Goal: Task Accomplishment & Management: Complete application form

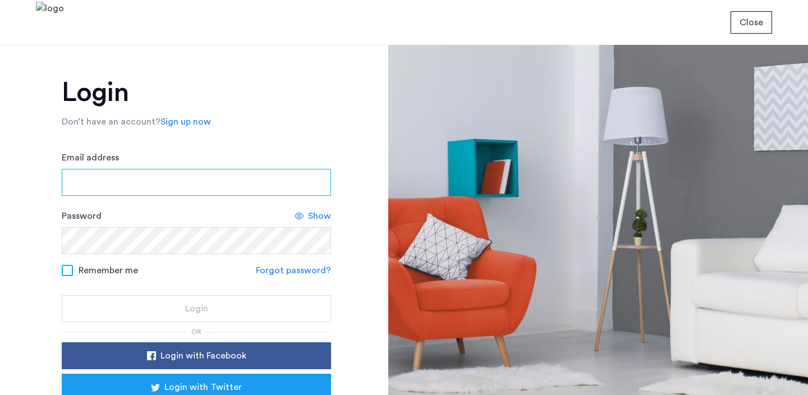
click at [259, 182] on input "Email address" at bounding box center [196, 182] width 269 height 27
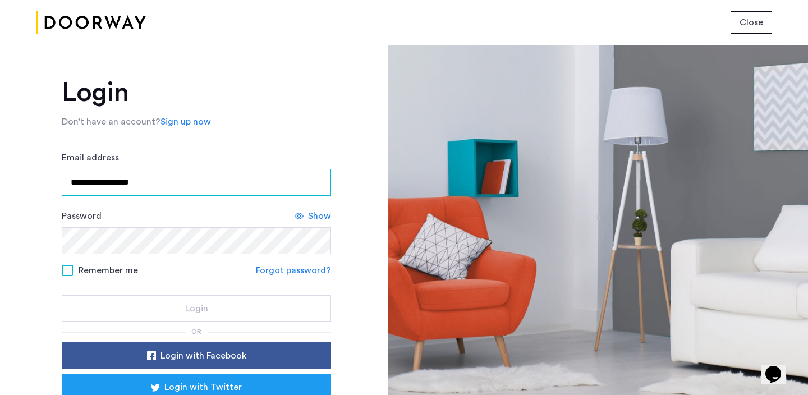
type input "**********"
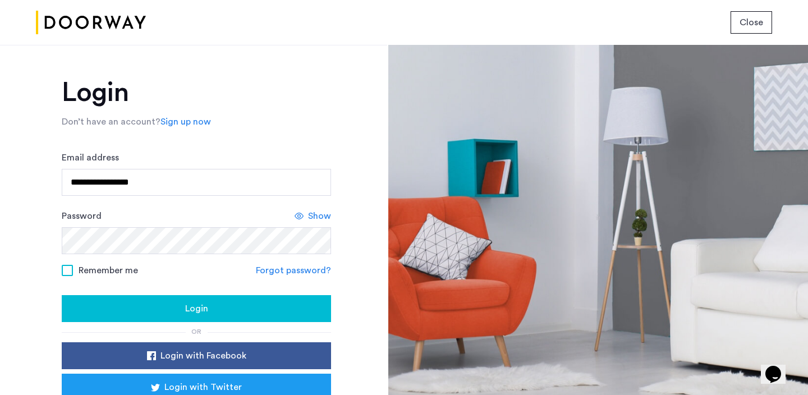
click at [229, 310] on div "Login" at bounding box center [196, 308] width 251 height 13
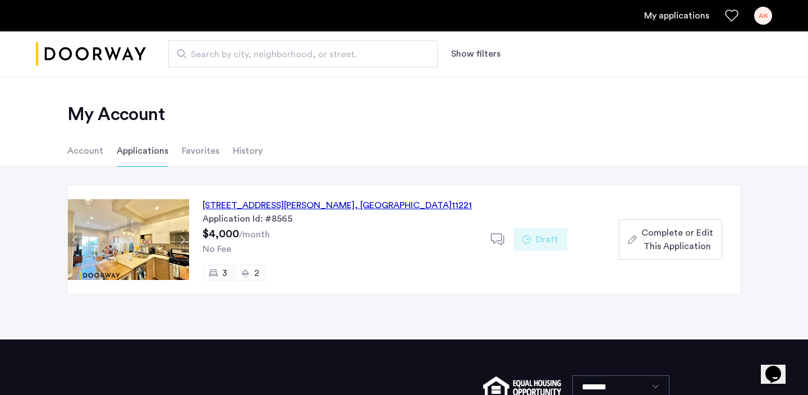
click at [316, 204] on div "[STREET_ADDRESS][PERSON_NAME]" at bounding box center [337, 205] width 269 height 13
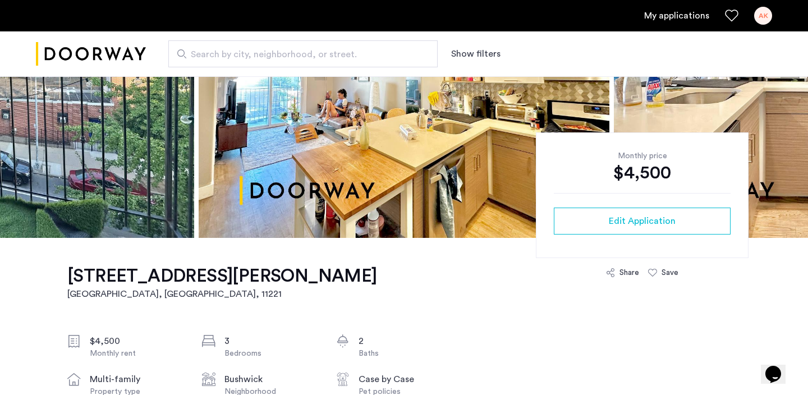
scroll to position [242, 0]
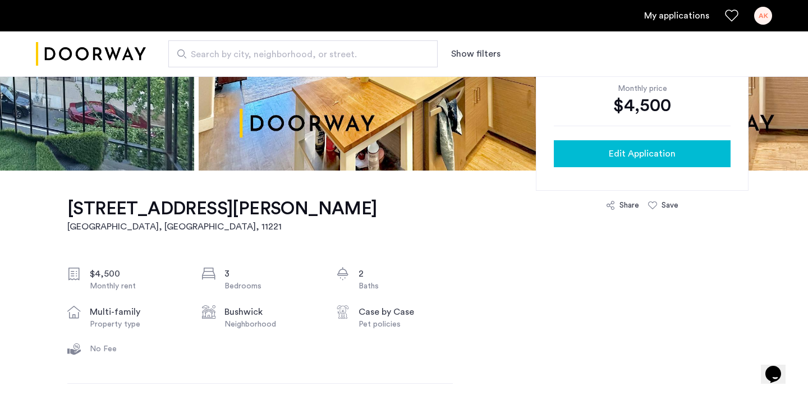
click at [642, 155] on span "Edit Application" at bounding box center [642, 153] width 67 height 13
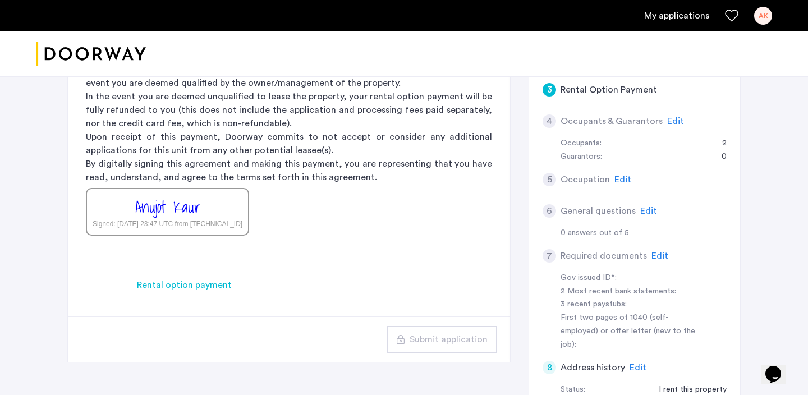
scroll to position [306, 0]
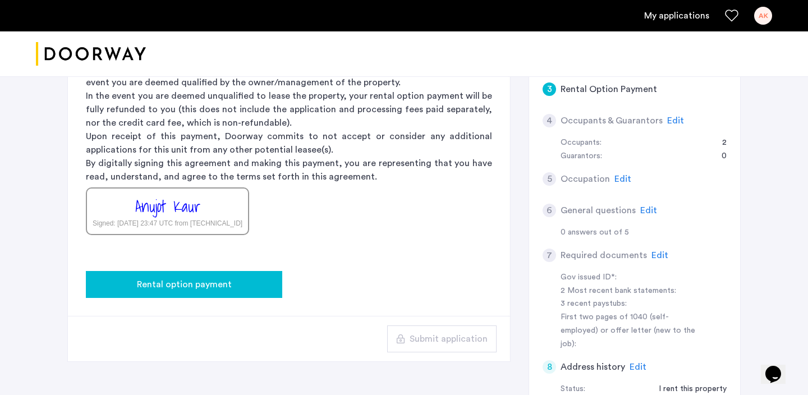
click at [233, 282] on div "Rental option payment" at bounding box center [184, 284] width 178 height 13
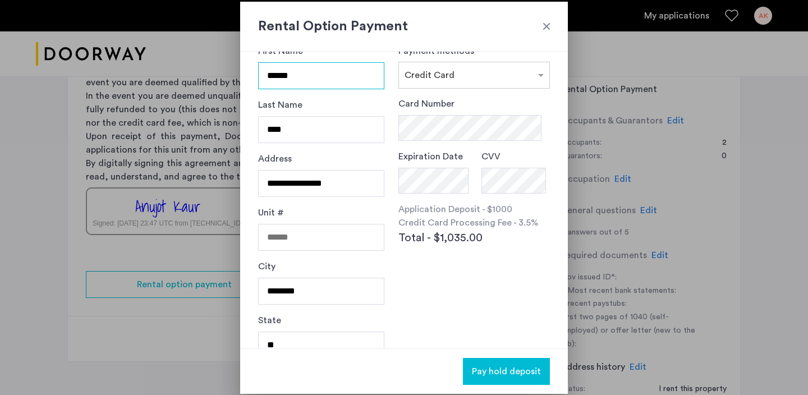
scroll to position [0, 0]
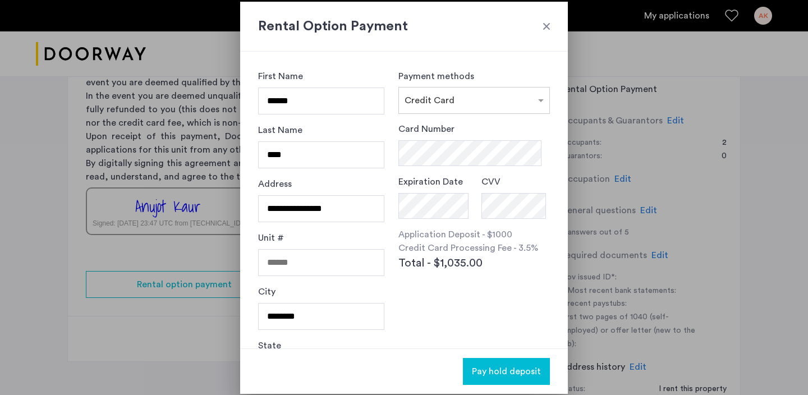
click at [544, 32] on h2 "Rental Option Payment" at bounding box center [404, 26] width 292 height 20
click at [546, 28] on div at bounding box center [546, 26] width 11 height 11
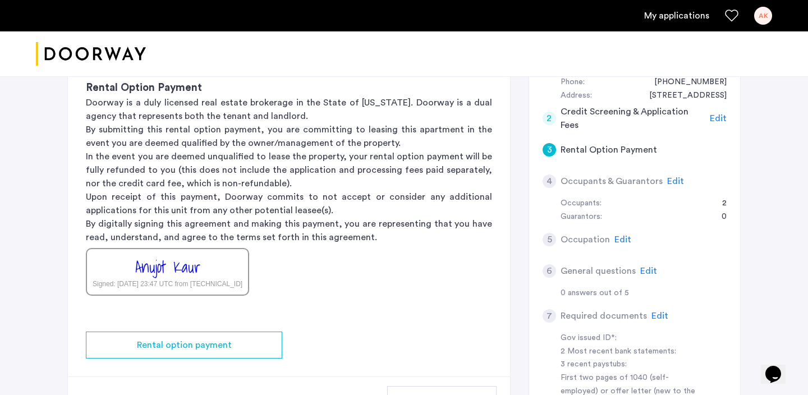
scroll to position [247, 0]
click at [679, 145] on div "3 Rental Option Payment" at bounding box center [634, 148] width 184 height 31
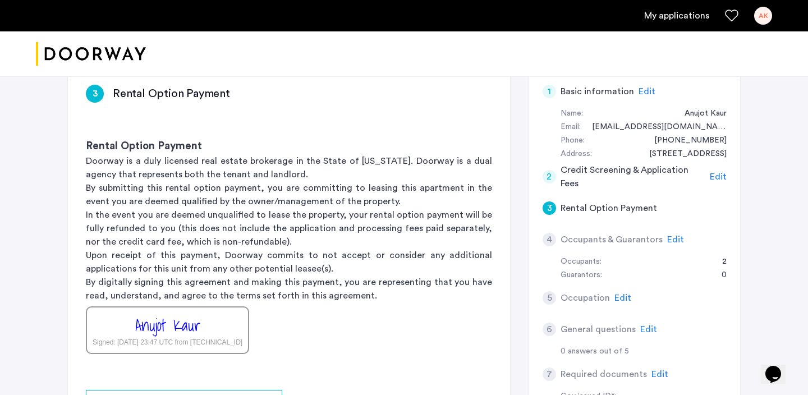
scroll to position [194, 0]
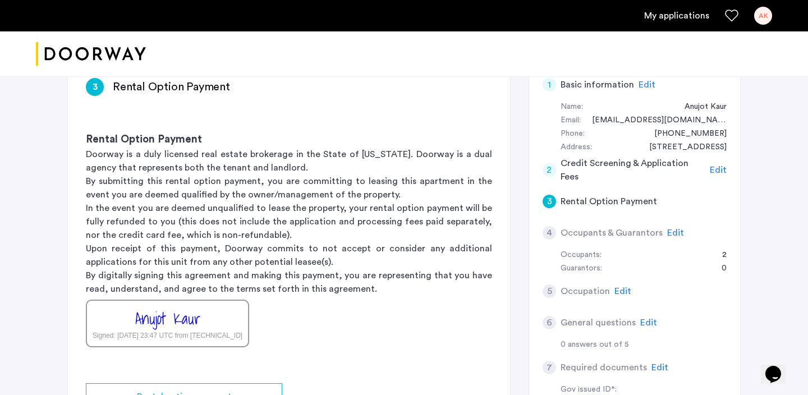
click at [719, 171] on span "Edit" at bounding box center [718, 169] width 17 height 9
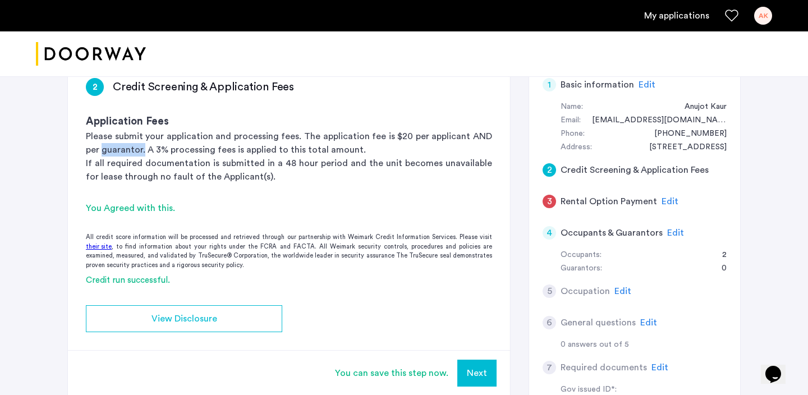
drag, startPoint x: 103, startPoint y: 149, endPoint x: 142, endPoint y: 148, distance: 39.3
click at [142, 148] on p "Please submit your application and processing fees. The application fee is $20 …" at bounding box center [289, 143] width 406 height 27
click at [133, 224] on app-credit-screening "2 Credit Screening & Application Fees Application Fees Please submit your appli…" at bounding box center [289, 227] width 442 height 335
drag, startPoint x: 124, startPoint y: 281, endPoint x: 163, endPoint y: 285, distance: 39.5
click at [163, 285] on div "Credit run successful." at bounding box center [289, 280] width 442 height 13
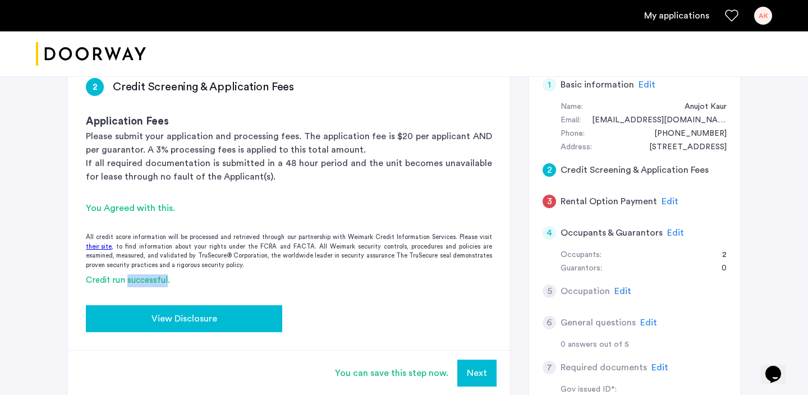
click at [169, 321] on span "View Disclosure" at bounding box center [184, 318] width 66 height 13
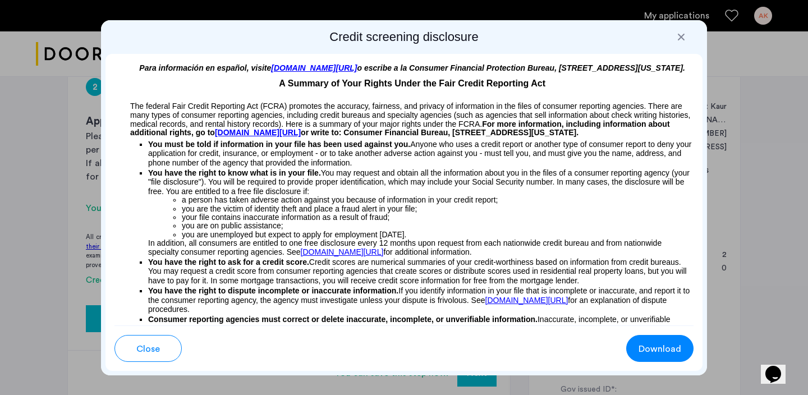
scroll to position [0, 0]
click at [682, 34] on div at bounding box center [680, 36] width 11 height 11
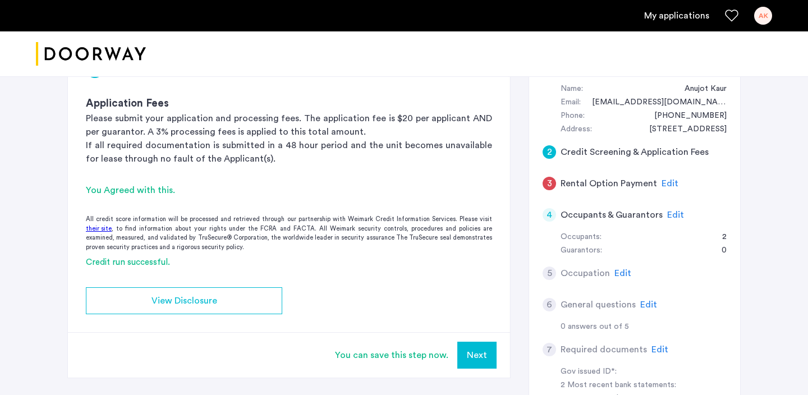
scroll to position [220, 0]
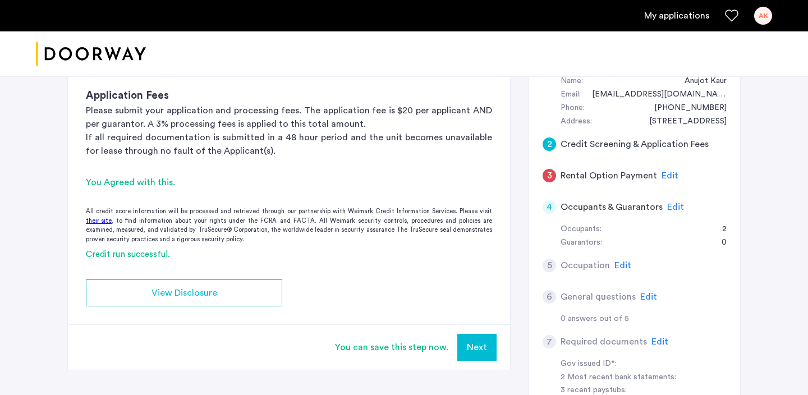
click at [664, 175] on span "Edit" at bounding box center [669, 175] width 17 height 9
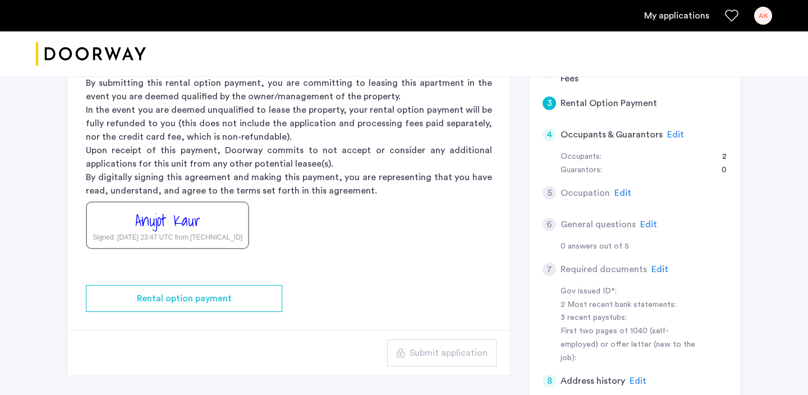
scroll to position [312, 0]
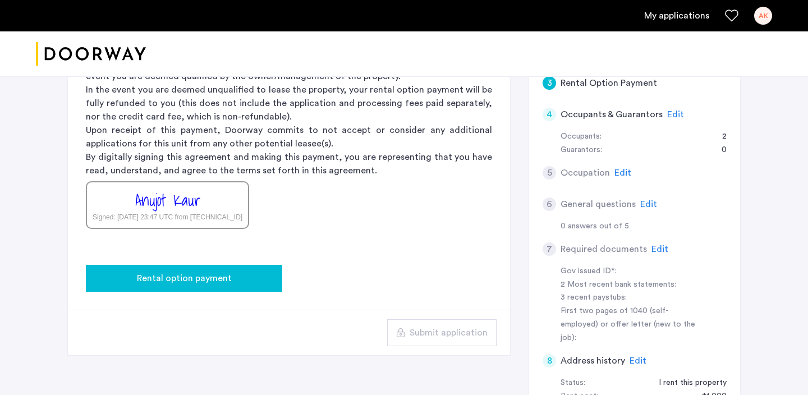
click at [249, 275] on div "Rental option payment" at bounding box center [184, 278] width 178 height 13
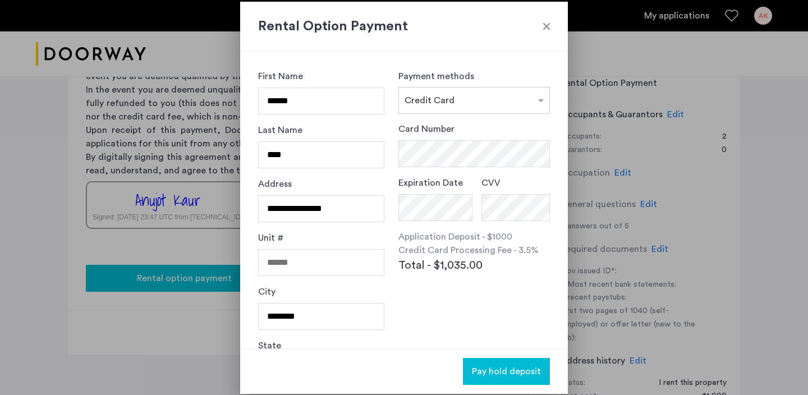
scroll to position [0, 0]
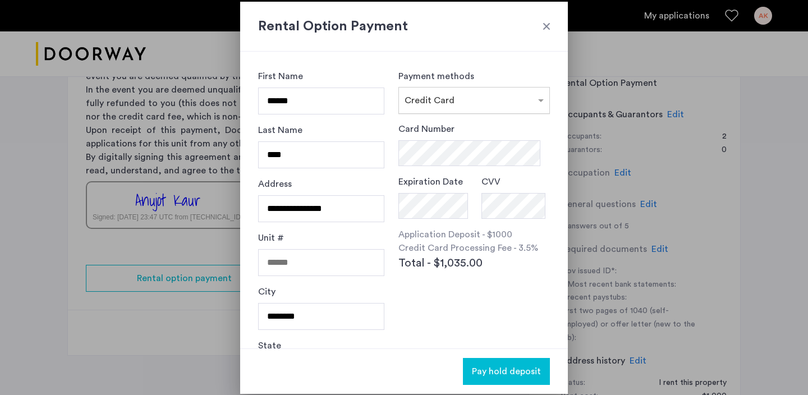
click at [436, 94] on input "text" at bounding box center [462, 98] width 117 height 8
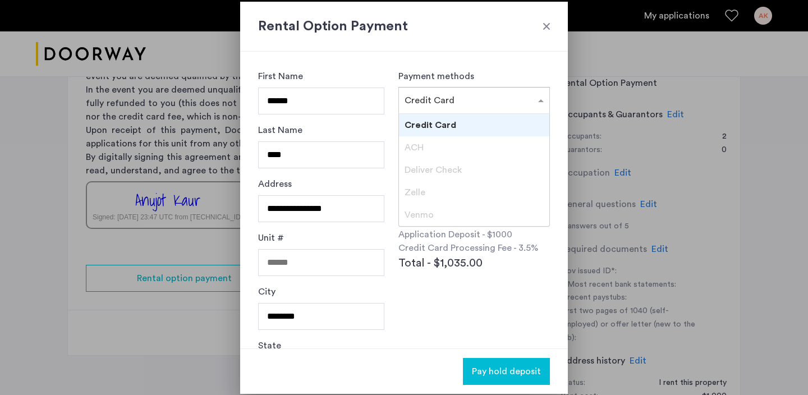
click at [427, 122] on span "Credit Card" at bounding box center [430, 125] width 52 height 9
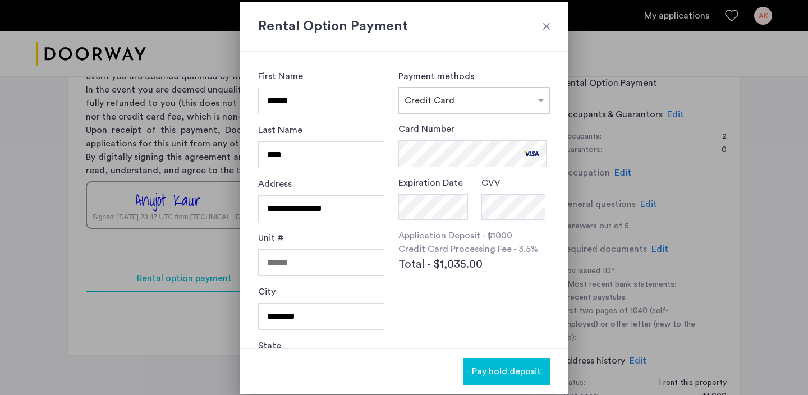
click at [392, 169] on div "**********" at bounding box center [404, 200] width 328 height 297
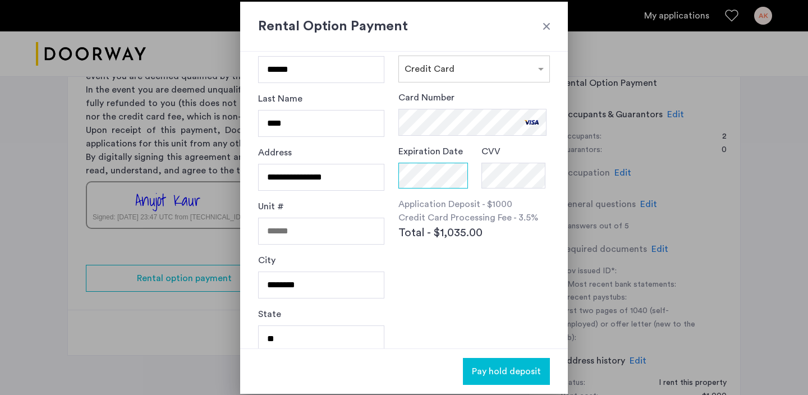
scroll to position [11, 0]
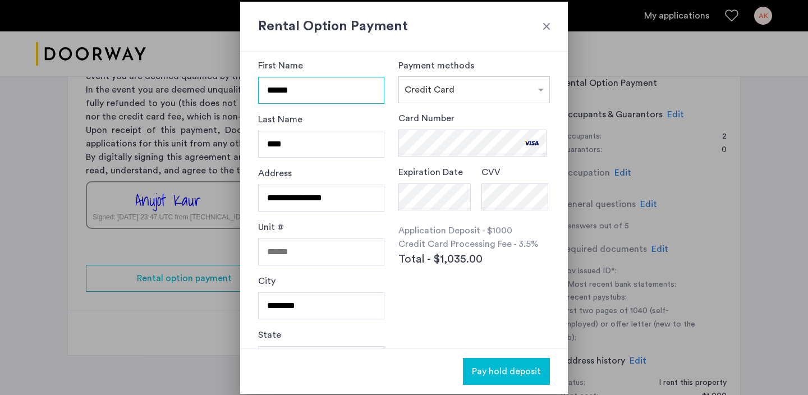
click at [346, 93] on input "******" at bounding box center [321, 90] width 126 height 27
type input "*"
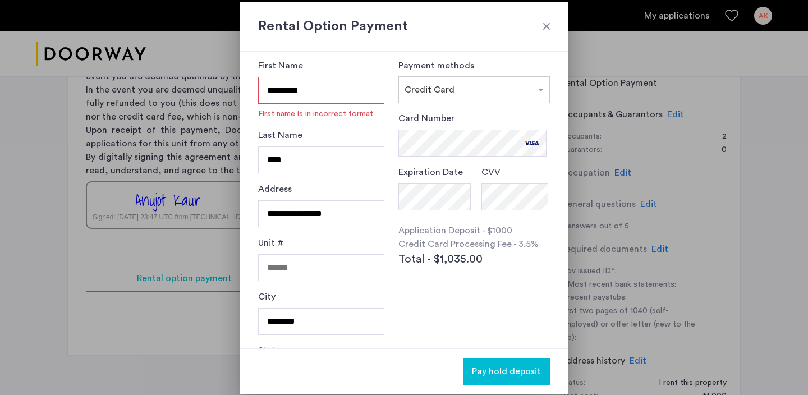
type input "********"
type input "**********"
type input "*******"
type input "********"
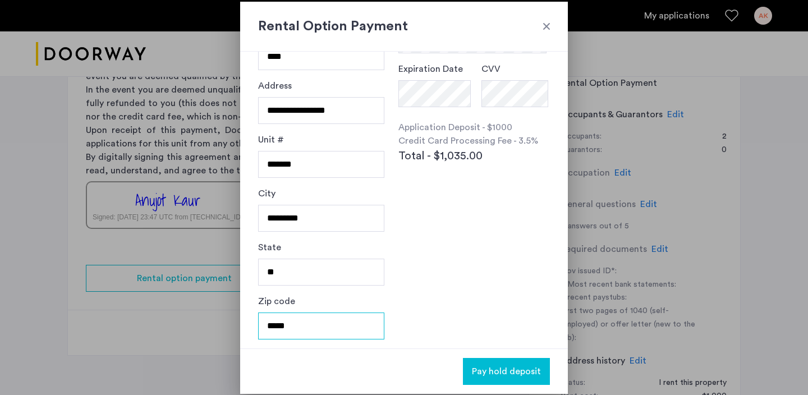
type input "*****"
click at [491, 223] on div "**********" at bounding box center [404, 200] width 328 height 297
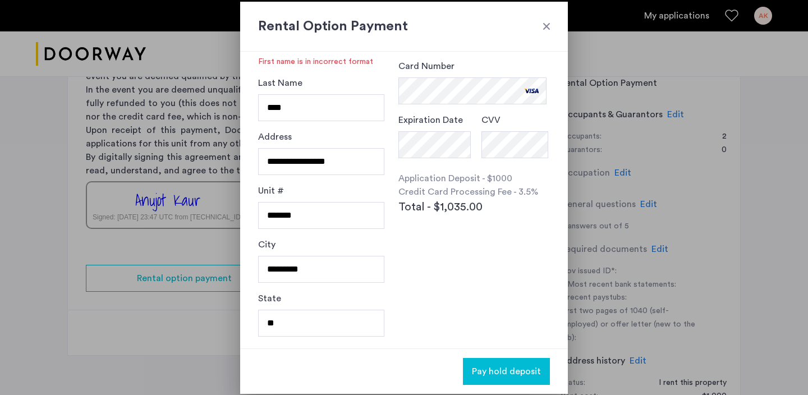
scroll to position [7, 0]
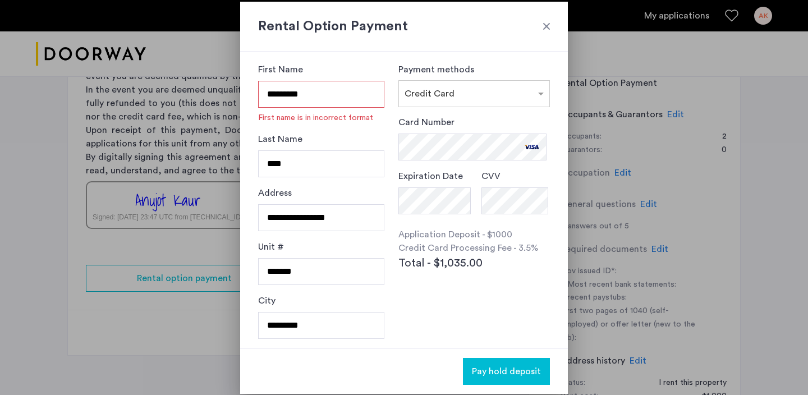
click at [270, 94] on input "********" at bounding box center [321, 94] width 126 height 27
click at [319, 98] on input "********" at bounding box center [321, 94] width 126 height 27
click at [310, 96] on input "********" at bounding box center [321, 94] width 126 height 27
click at [333, 135] on div "Last Name ****" at bounding box center [321, 159] width 126 height 54
click at [322, 93] on input "********" at bounding box center [321, 94] width 126 height 27
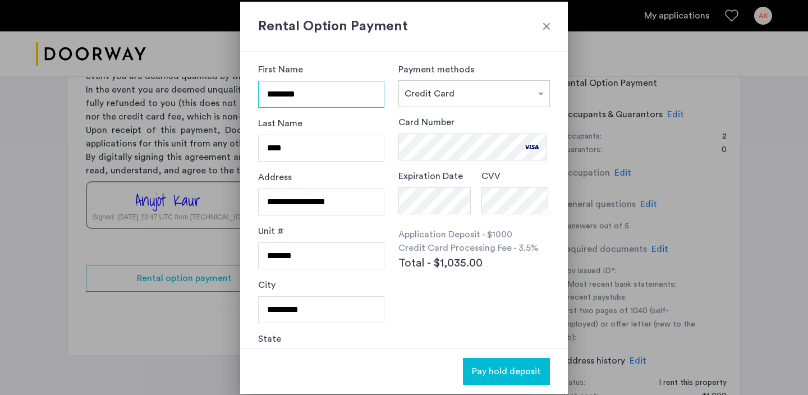
type input "********"
click at [495, 366] on span "Pay hold deposit" at bounding box center [506, 371] width 69 height 13
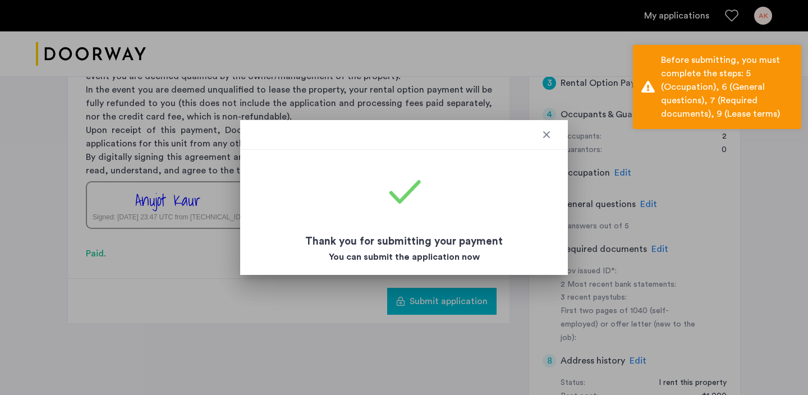
click at [549, 141] on div at bounding box center [404, 135] width 328 height 30
click at [548, 136] on div at bounding box center [546, 134] width 11 height 11
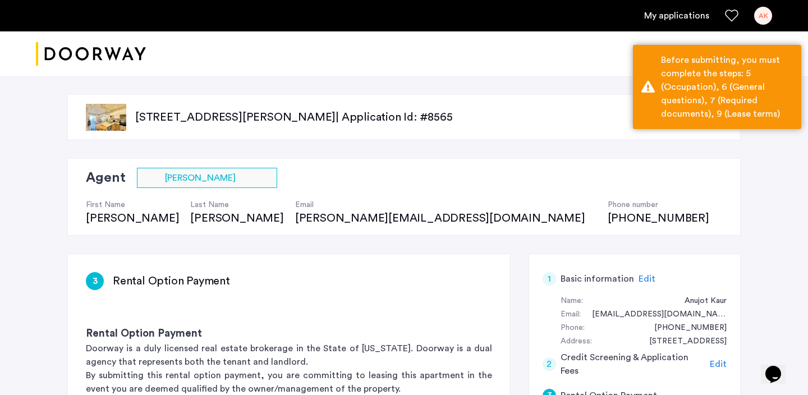
scroll to position [312, 0]
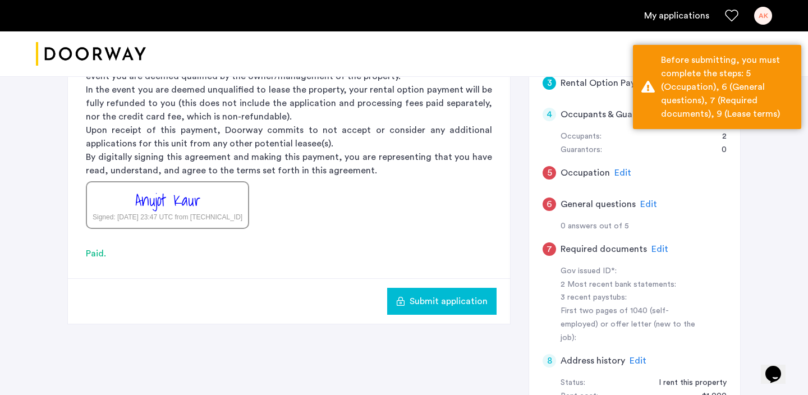
click at [646, 170] on div "5 Occupation Edit" at bounding box center [634, 172] width 184 height 31
click at [615, 172] on span "Edit" at bounding box center [622, 172] width 17 height 9
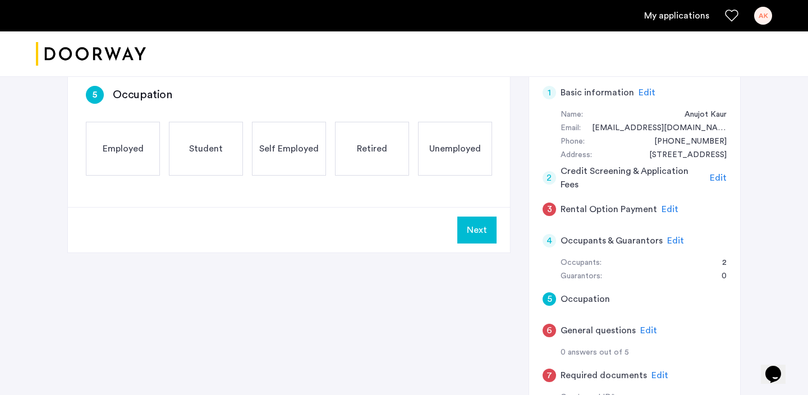
scroll to position [173, 0]
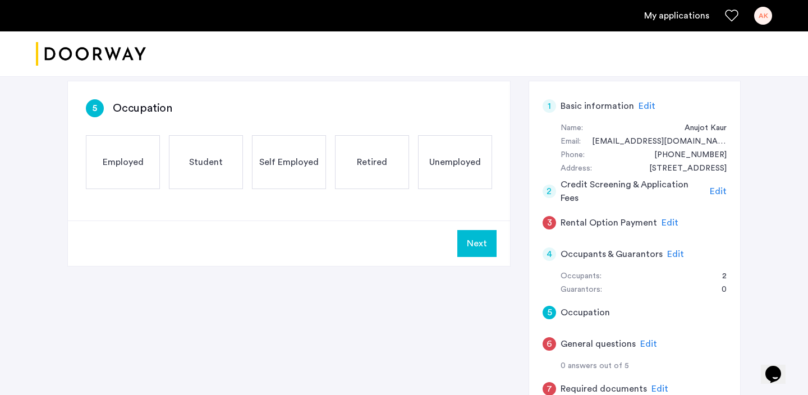
click at [138, 164] on span "Employed" at bounding box center [123, 161] width 41 height 13
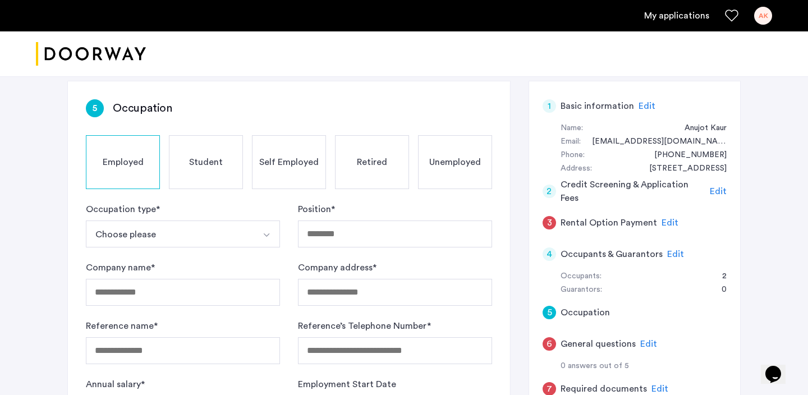
click at [147, 243] on button "Choose please" at bounding box center [170, 233] width 168 height 27
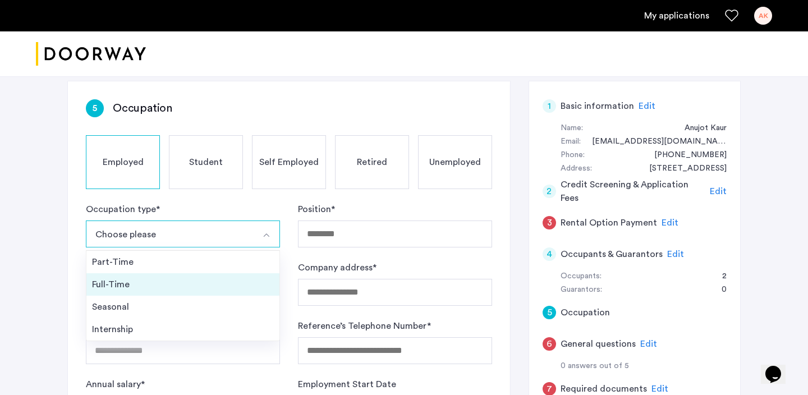
click at [136, 283] on div "Full-Time" at bounding box center [183, 284] width 182 height 13
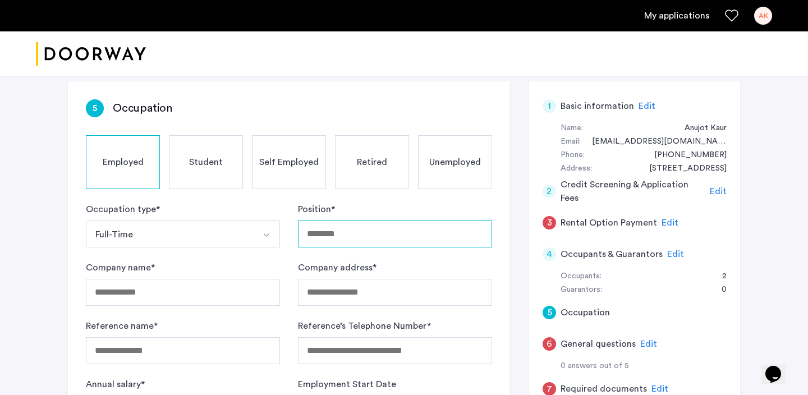
click at [331, 232] on input "Position *" at bounding box center [395, 233] width 194 height 27
type input "*******"
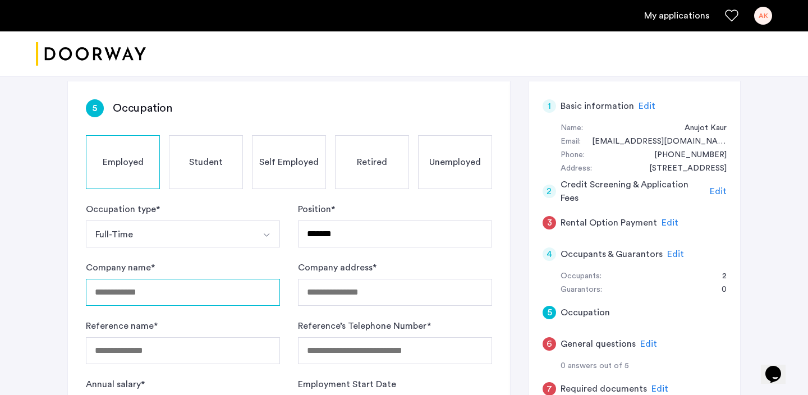
click at [168, 298] on input "Company name *" at bounding box center [183, 292] width 194 height 27
type input "**********"
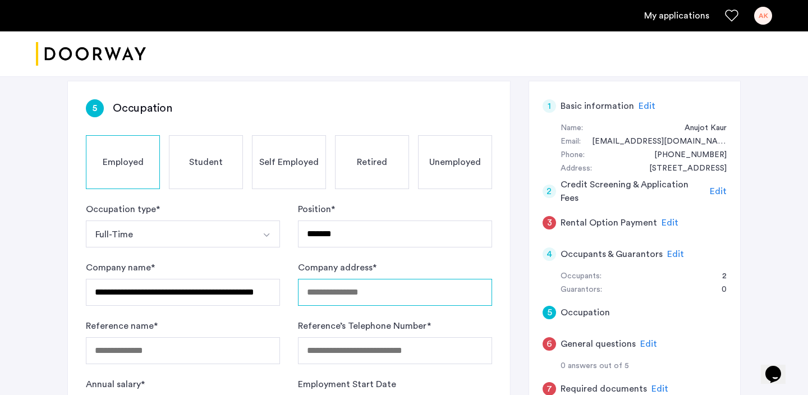
click at [341, 300] on input "Company address *" at bounding box center [395, 292] width 194 height 27
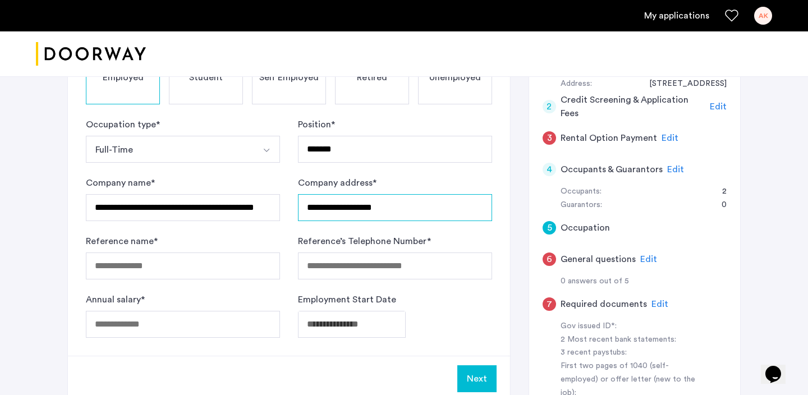
scroll to position [261, 0]
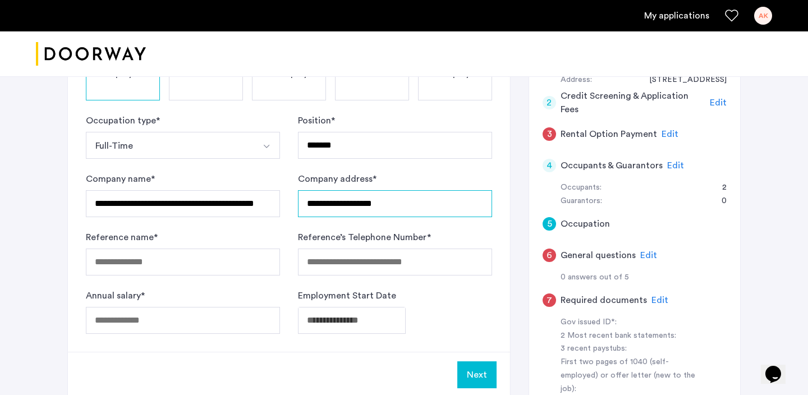
type input "**********"
click at [183, 269] on input "Reference name *" at bounding box center [183, 262] width 194 height 27
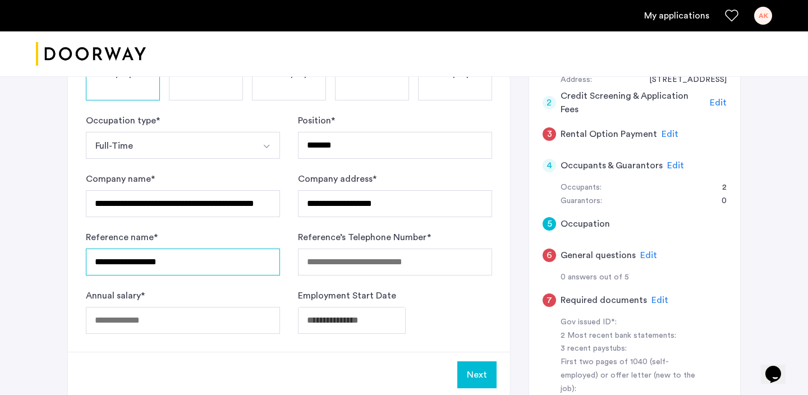
type input "**********"
click at [338, 261] on input "Reference’s Telephone Number *" at bounding box center [395, 262] width 194 height 27
paste input "**********"
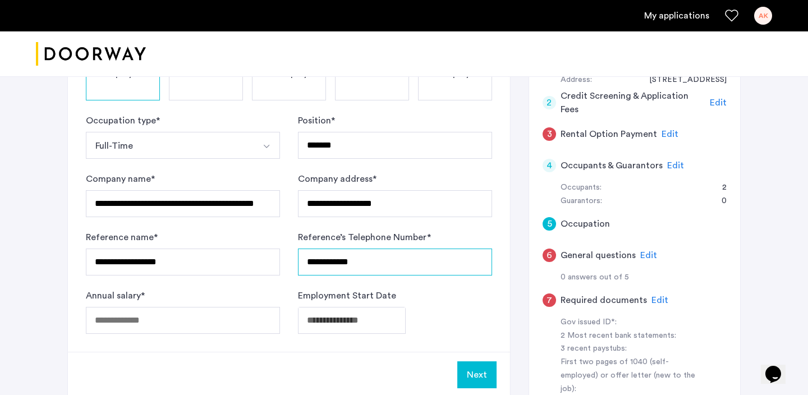
type input "**********"
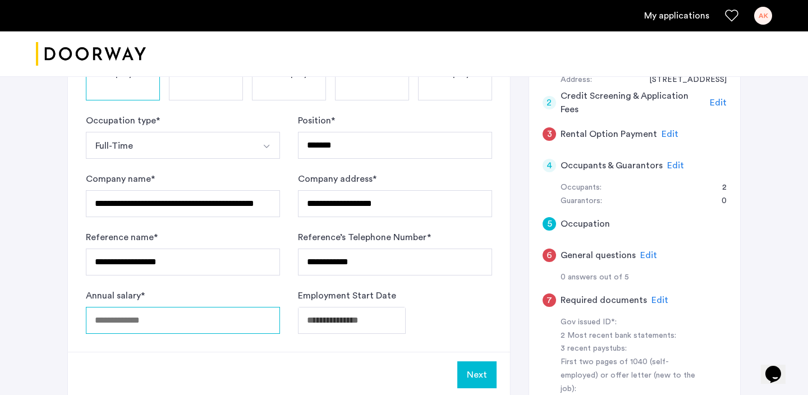
click at [184, 320] on div "Annual salary *" at bounding box center [183, 311] width 194 height 45
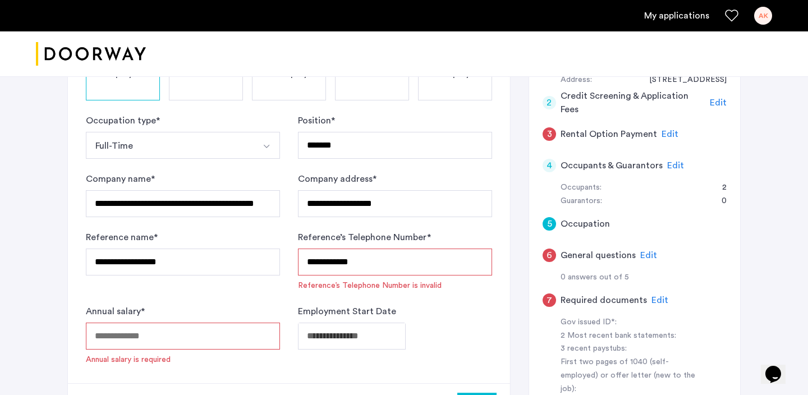
click at [153, 344] on input "Annual salary *" at bounding box center [183, 336] width 194 height 27
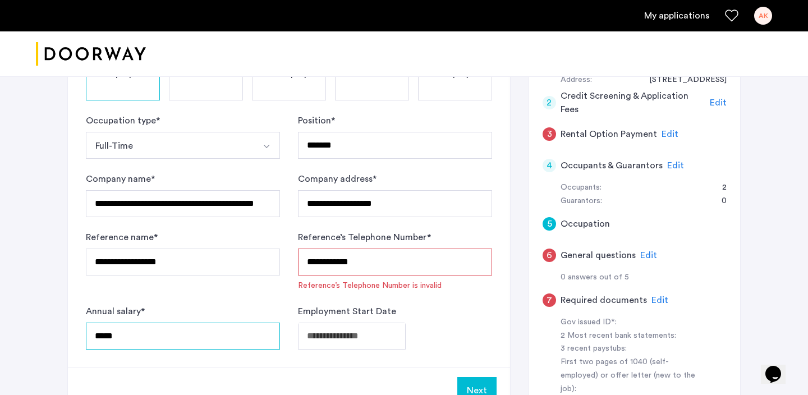
type input "*****"
click at [367, 260] on input "**********" at bounding box center [395, 262] width 194 height 27
click at [325, 261] on input "**********" at bounding box center [395, 262] width 194 height 27
click at [342, 262] on input "**********" at bounding box center [395, 262] width 194 height 27
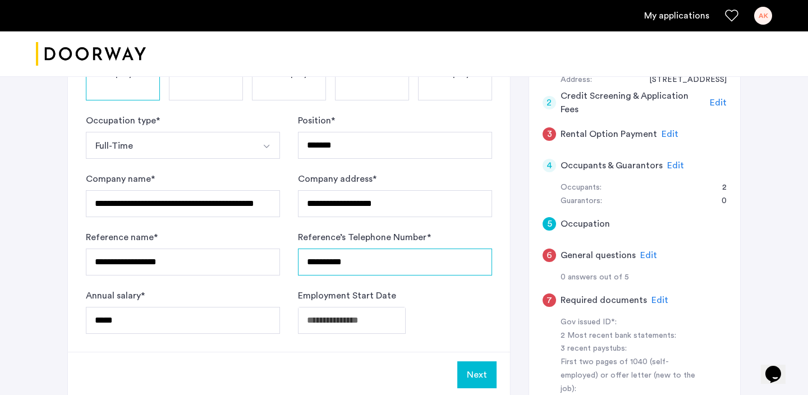
type input "**********"
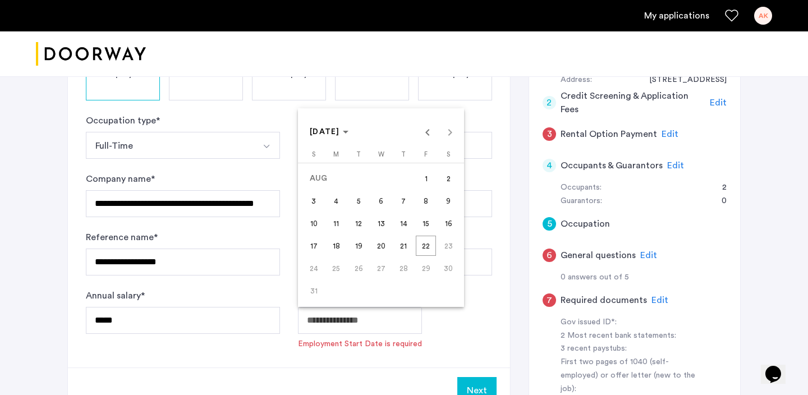
click at [453, 131] on div "AUG 2025 AUG 2025" at bounding box center [381, 132] width 160 height 22
click at [447, 132] on div "AUG 2025 AUG 2025" at bounding box center [381, 132] width 160 height 22
click at [445, 135] on div "AUG 2025 AUG 2025" at bounding box center [381, 132] width 160 height 22
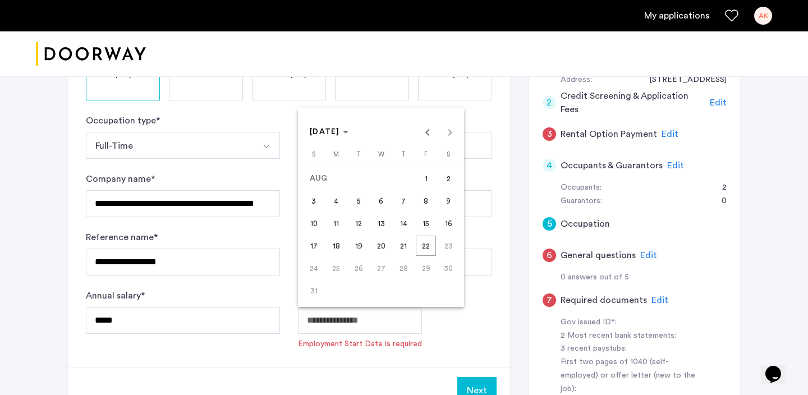
click at [457, 130] on div "AUG 2025 AUG 2025" at bounding box center [381, 132] width 160 height 22
click at [329, 134] on span "AUG 2025" at bounding box center [325, 132] width 30 height 8
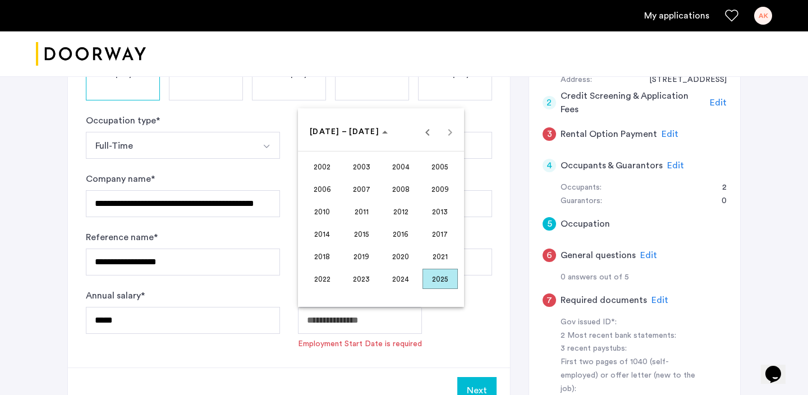
click at [438, 281] on span "2025" at bounding box center [439, 279] width 35 height 20
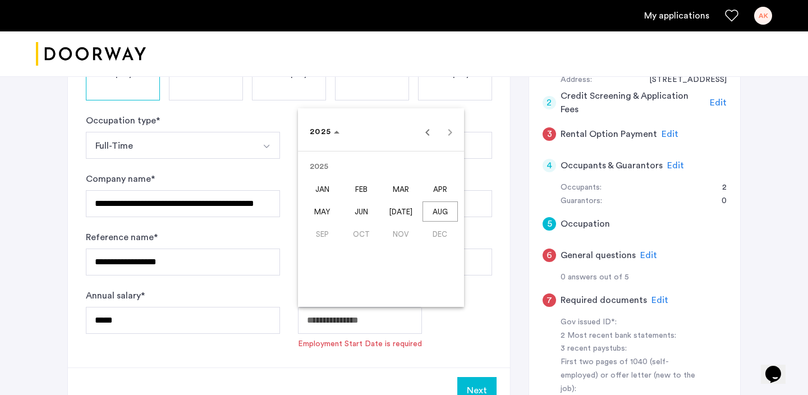
click at [322, 232] on span "SEP" at bounding box center [322, 234] width 35 height 20
click at [321, 232] on span "SEP" at bounding box center [322, 234] width 35 height 20
click at [441, 212] on span "AUG" at bounding box center [439, 211] width 35 height 20
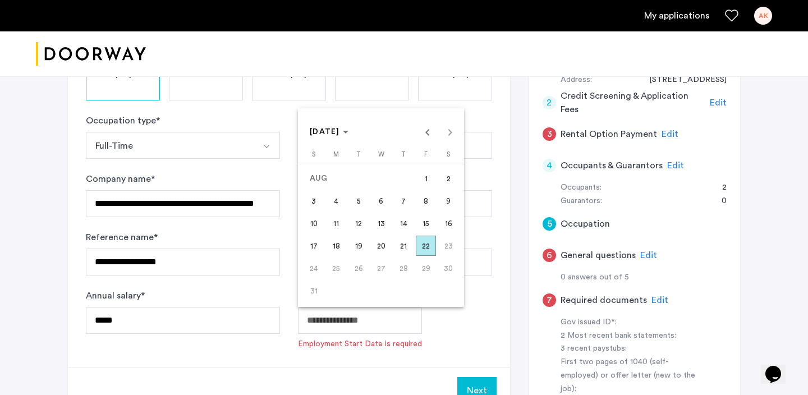
click at [403, 271] on span "28" at bounding box center [403, 268] width 20 height 20
click at [427, 137] on span "Previous month" at bounding box center [427, 132] width 22 height 22
click at [341, 292] on span "28" at bounding box center [336, 290] width 20 height 20
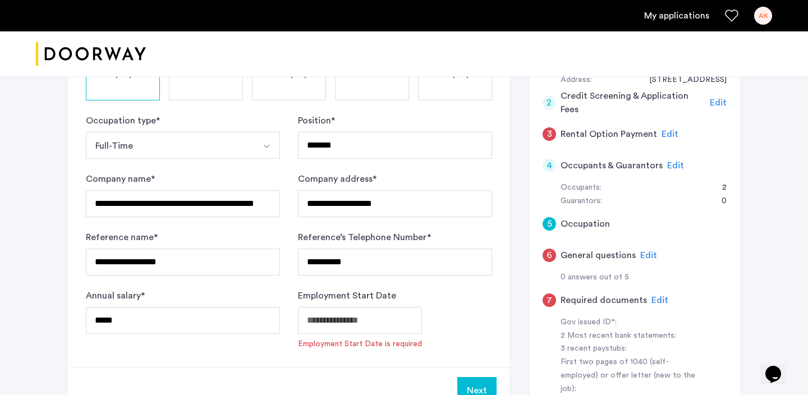
type input "**********"
click at [473, 371] on button "Next" at bounding box center [476, 374] width 39 height 27
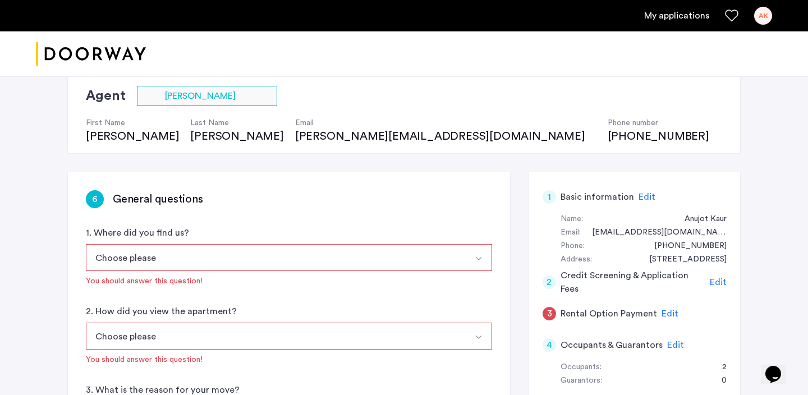
scroll to position [87, 0]
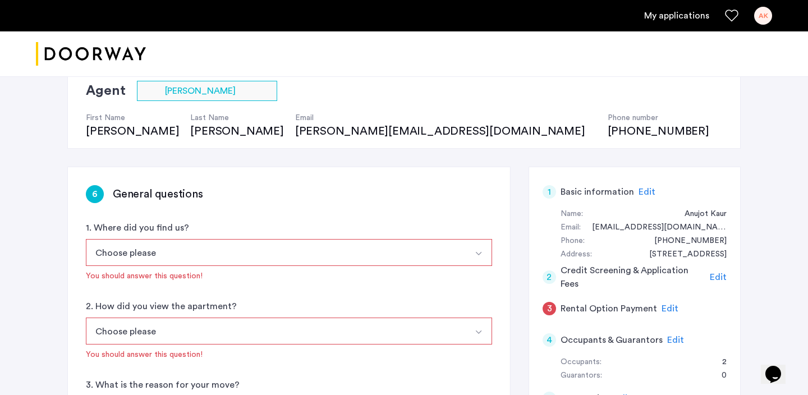
click at [336, 255] on button "Choose please" at bounding box center [276, 252] width 380 height 27
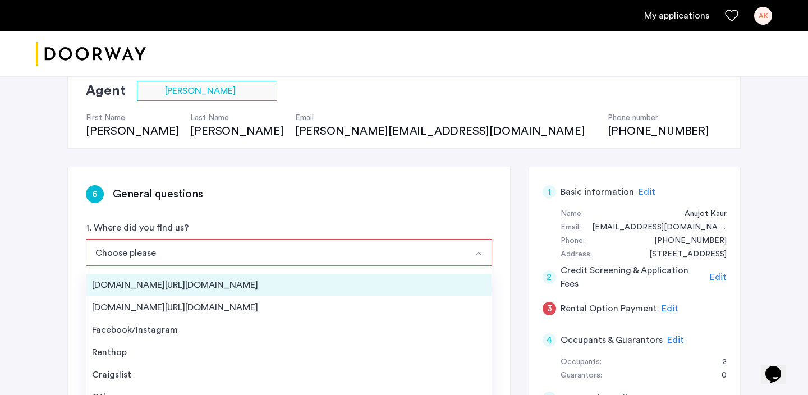
scroll to position [0, 0]
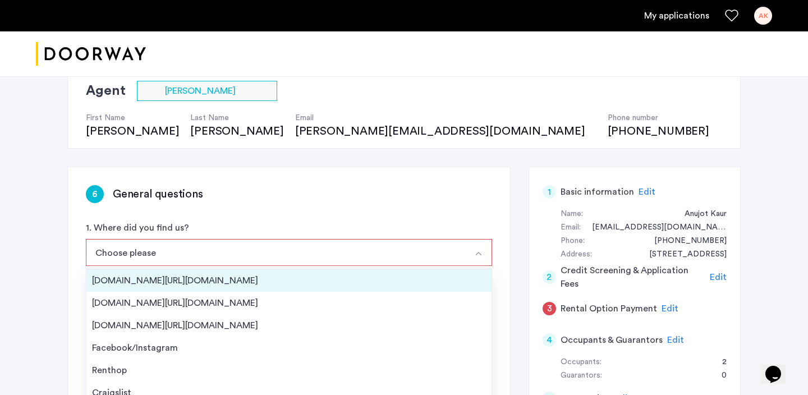
click at [214, 280] on div "Streeteasy.com/Zillow.com" at bounding box center [289, 280] width 394 height 13
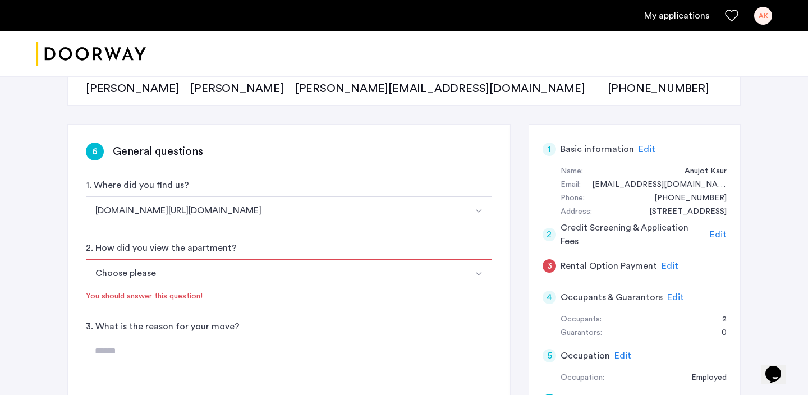
scroll to position [147, 0]
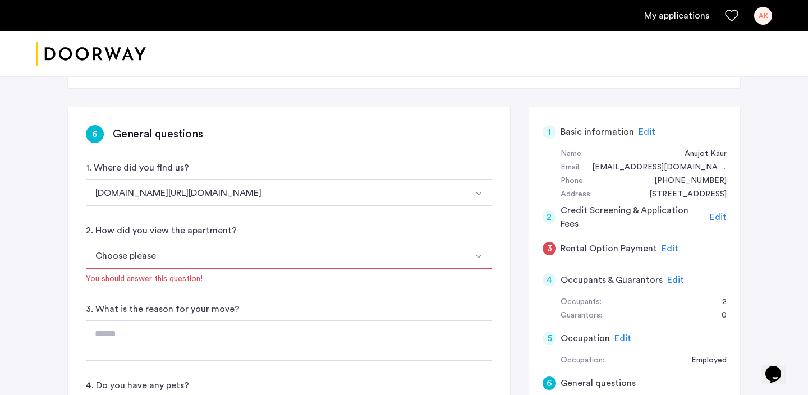
click at [135, 267] on button "Choose please" at bounding box center [276, 255] width 380 height 27
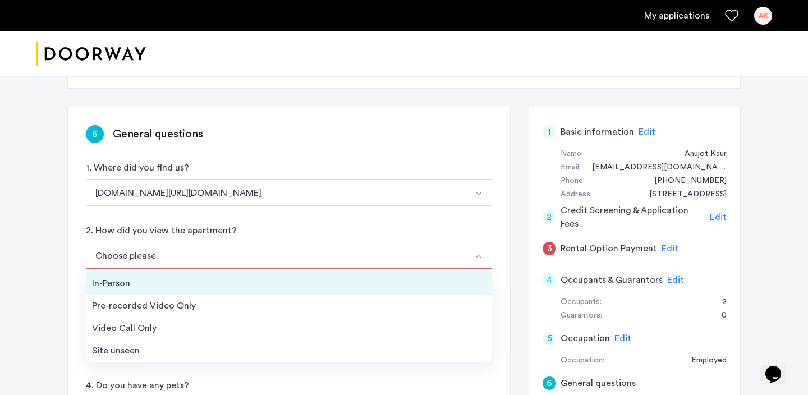
click at [136, 289] on div "In-Person" at bounding box center [289, 283] width 394 height 13
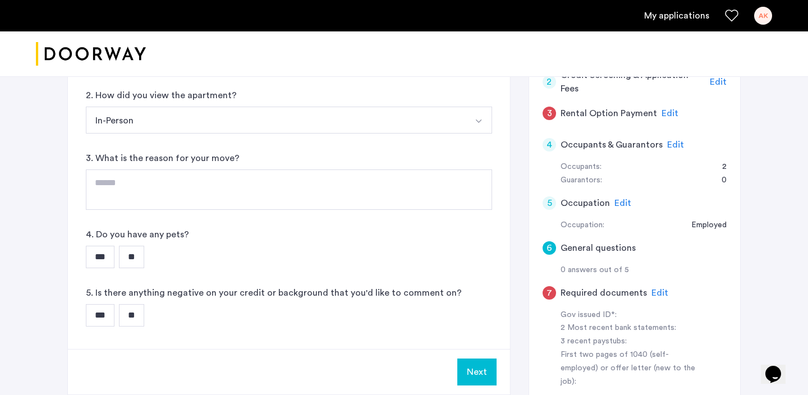
scroll to position [283, 0]
click at [151, 188] on textarea at bounding box center [289, 188] width 406 height 40
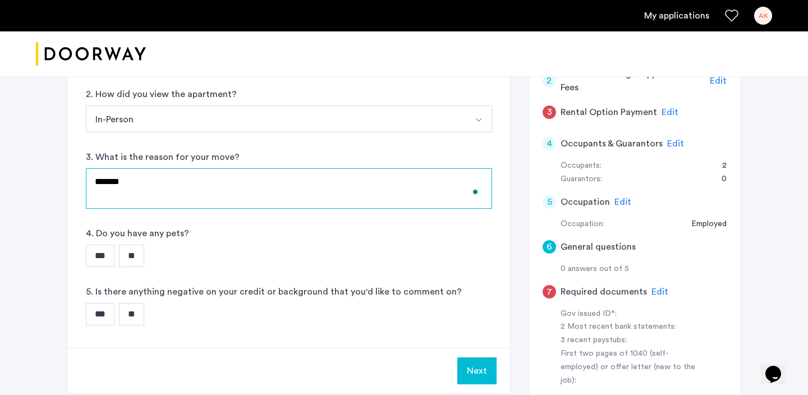
type textarea "*******"
click at [144, 255] on input "**" at bounding box center [131, 256] width 25 height 22
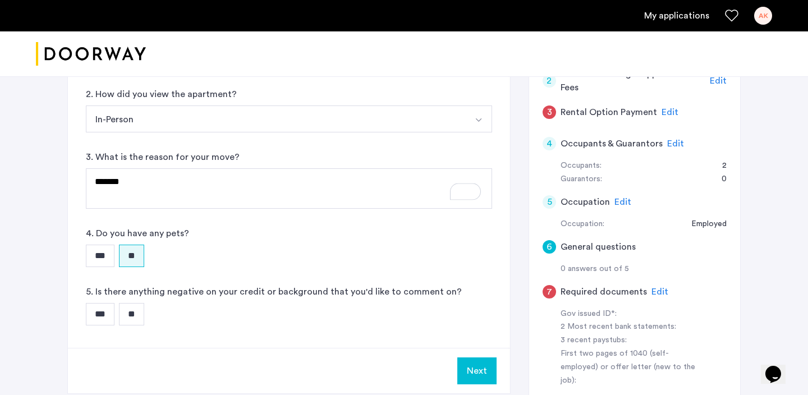
click at [137, 312] on input "**" at bounding box center [131, 314] width 25 height 22
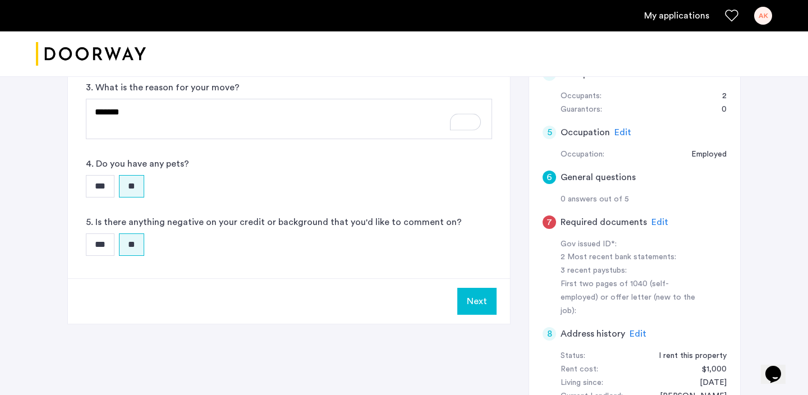
scroll to position [355, 0]
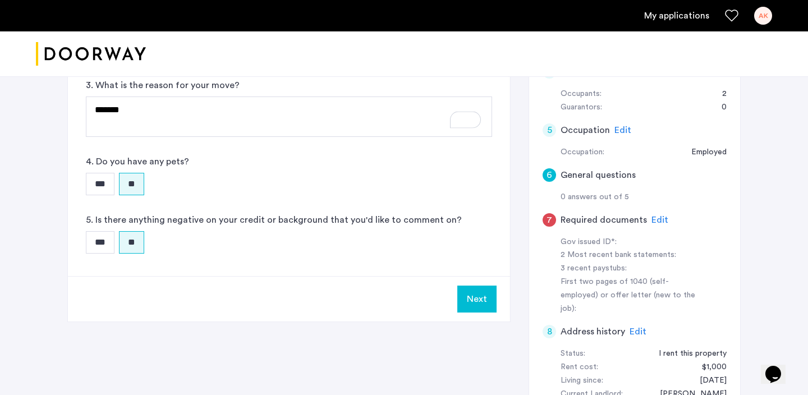
click at [471, 301] on button "Next" at bounding box center [476, 299] width 39 height 27
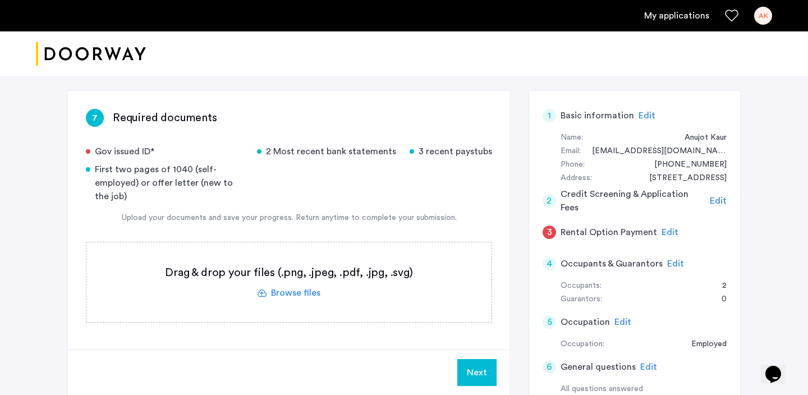
scroll to position [168, 0]
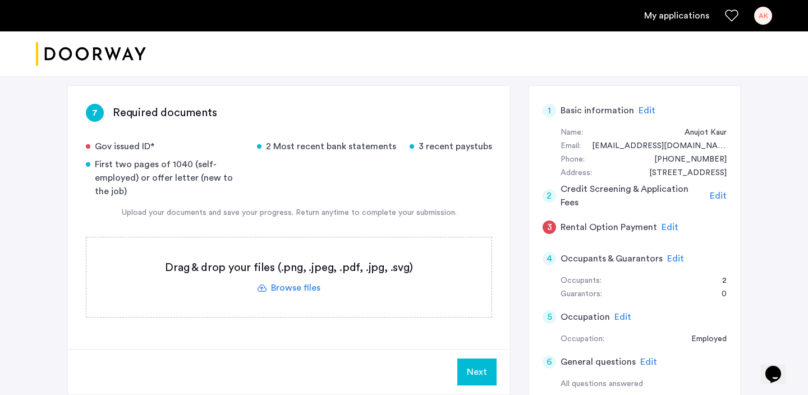
click at [292, 290] on label at bounding box center [288, 277] width 405 height 80
click at [0, 0] on input "file" at bounding box center [0, 0] width 0 height 0
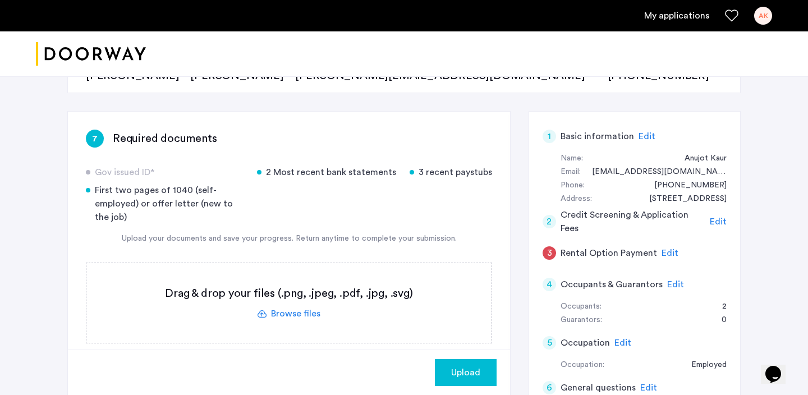
scroll to position [142, 0]
click at [282, 314] on label at bounding box center [288, 304] width 405 height 80
click at [0, 0] on input "file" at bounding box center [0, 0] width 0 height 0
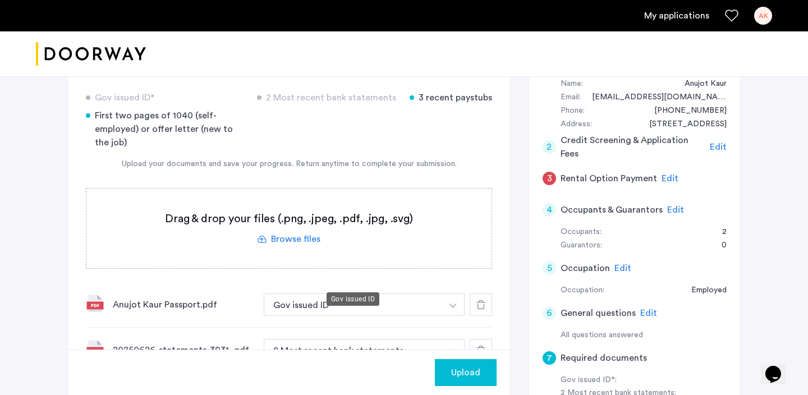
scroll to position [206, 0]
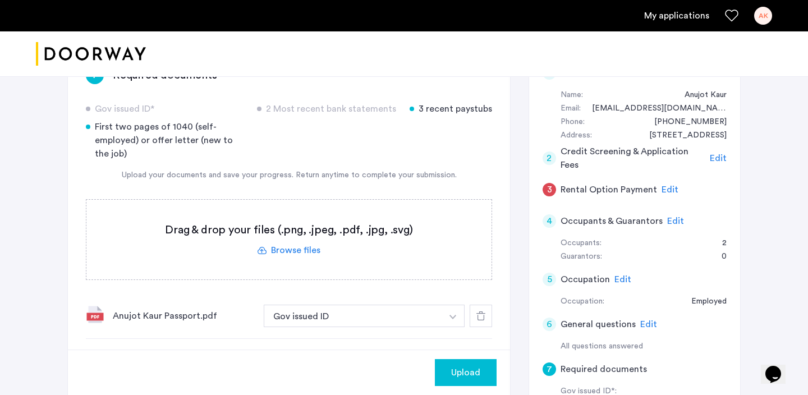
click at [291, 256] on label at bounding box center [288, 240] width 405 height 80
click at [0, 0] on input "file" at bounding box center [0, 0] width 0 height 0
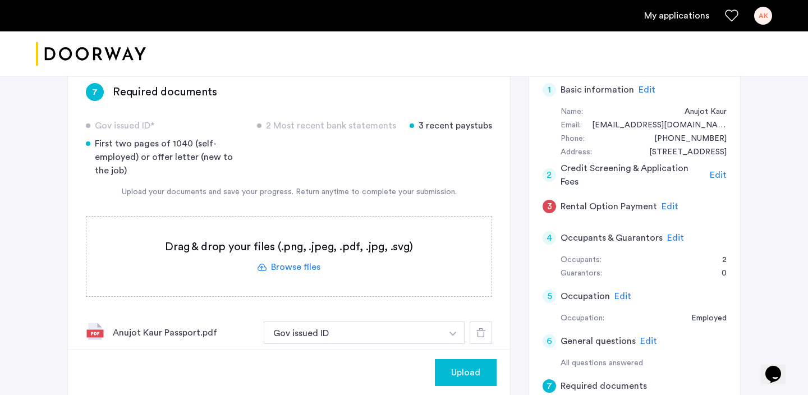
scroll to position [194, 0]
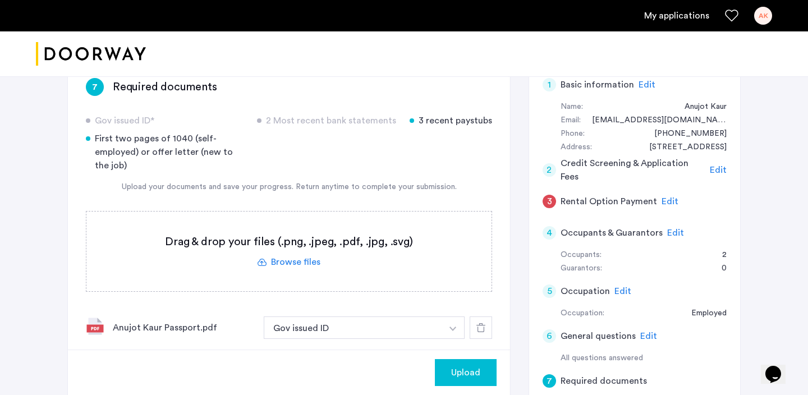
click at [282, 275] on label at bounding box center [288, 251] width 405 height 80
click at [0, 0] on input "file" at bounding box center [0, 0] width 0 height 0
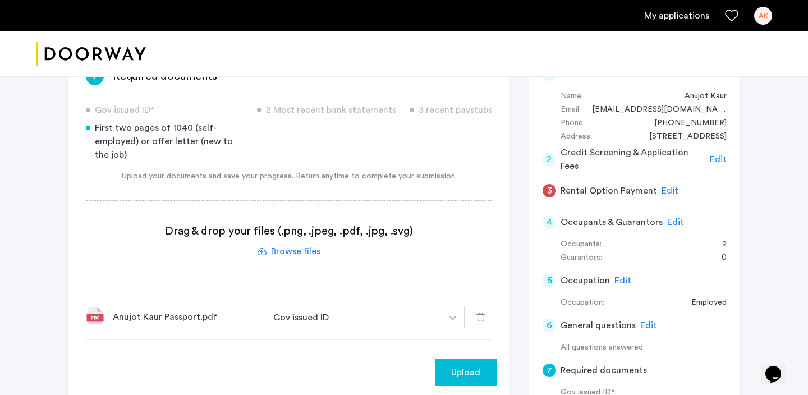
scroll to position [255, 0]
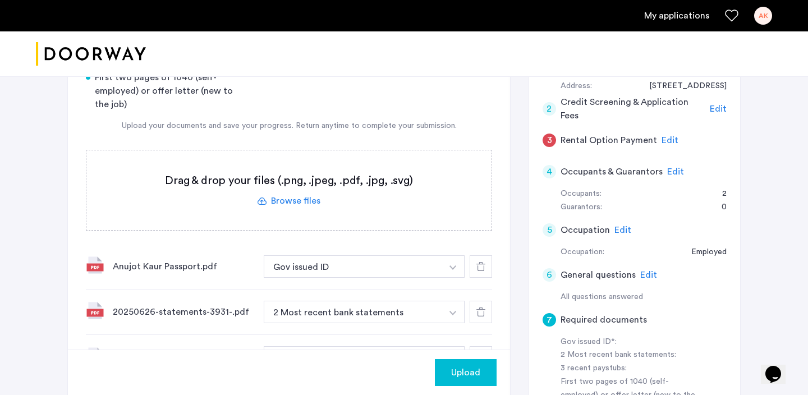
click at [284, 200] on label at bounding box center [288, 190] width 405 height 80
click at [0, 0] on input "file" at bounding box center [0, 0] width 0 height 0
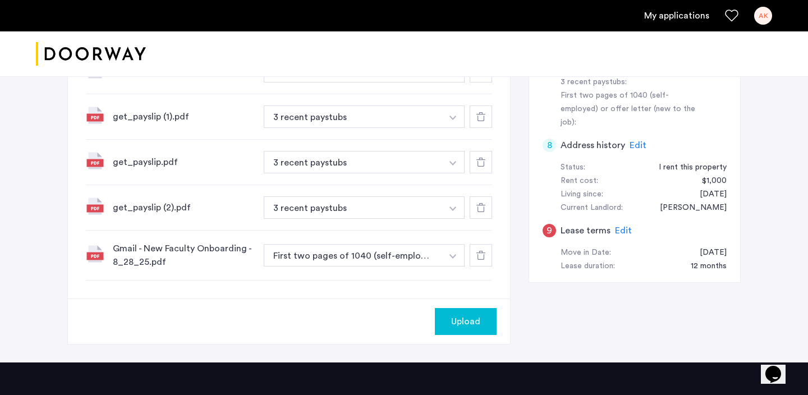
scroll to position [539, 0]
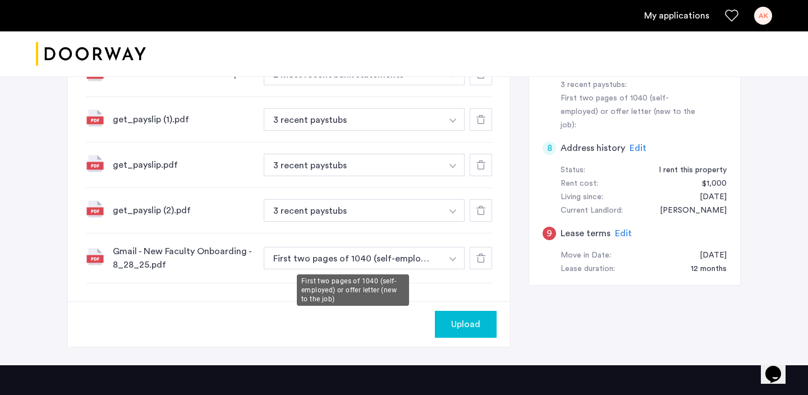
click at [348, 263] on button "First two pages of 1040 (self-employed) or offer letter (new to the job)" at bounding box center [353, 258] width 178 height 22
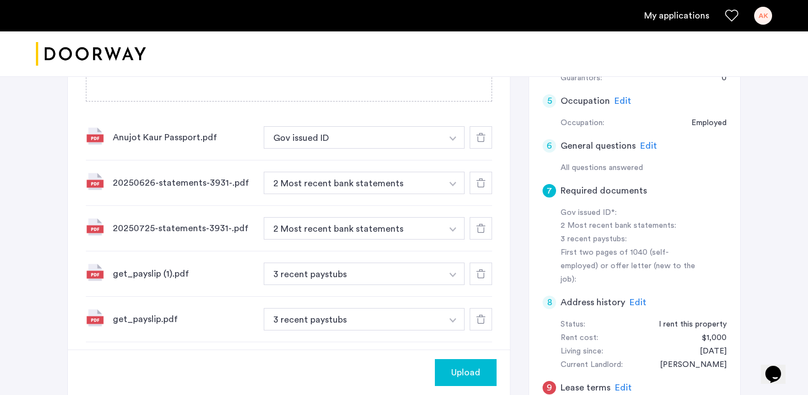
scroll to position [392, 0]
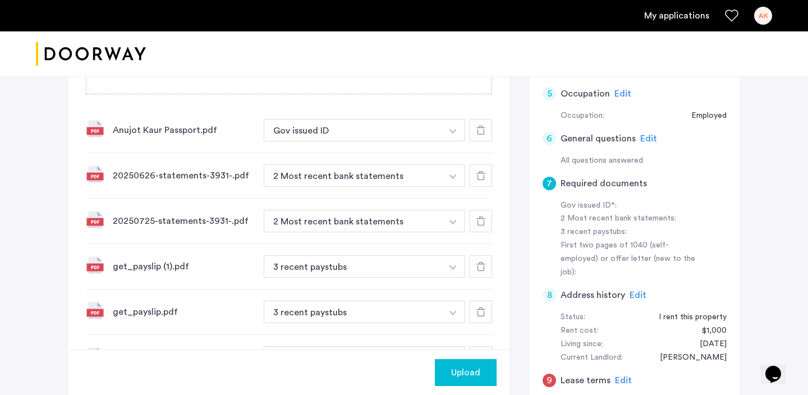
click at [452, 367] on span "Upload" at bounding box center [465, 372] width 29 height 13
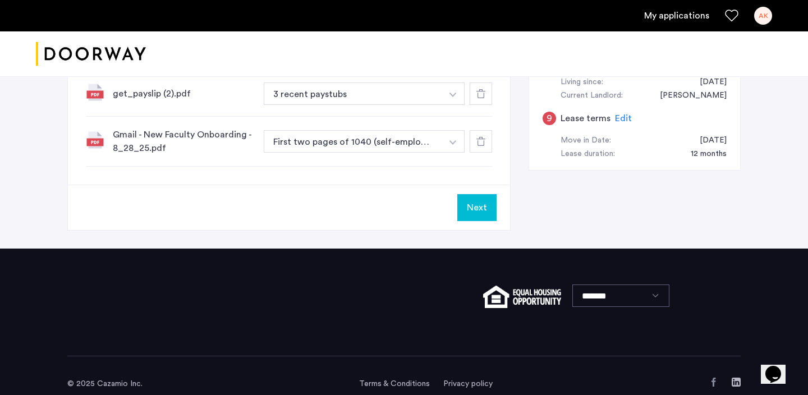
scroll to position [654, 0]
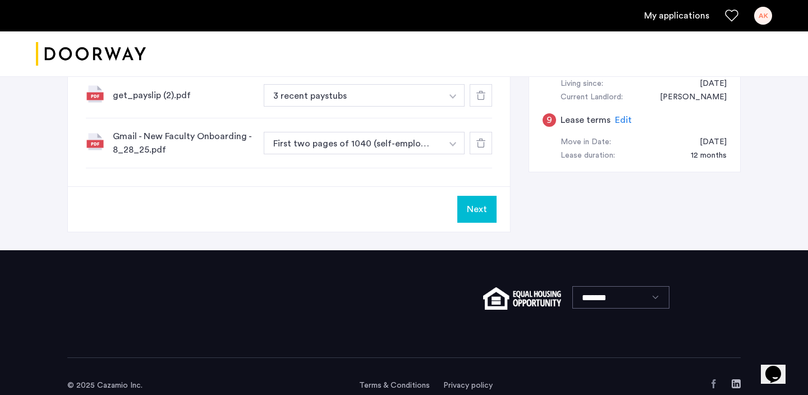
click at [473, 210] on button "Next" at bounding box center [476, 209] width 39 height 27
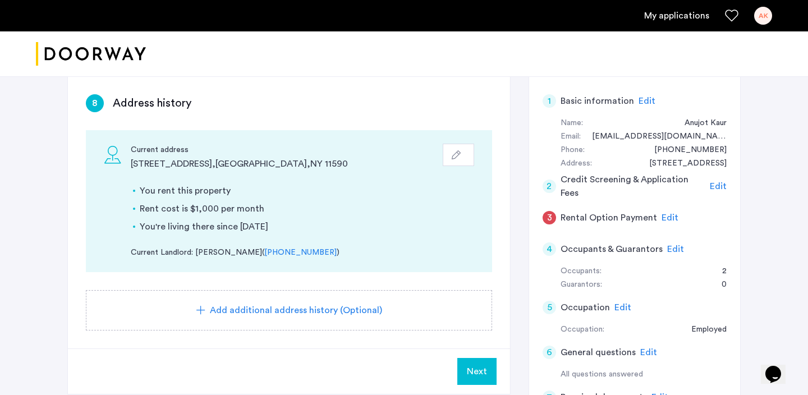
scroll to position [181, 0]
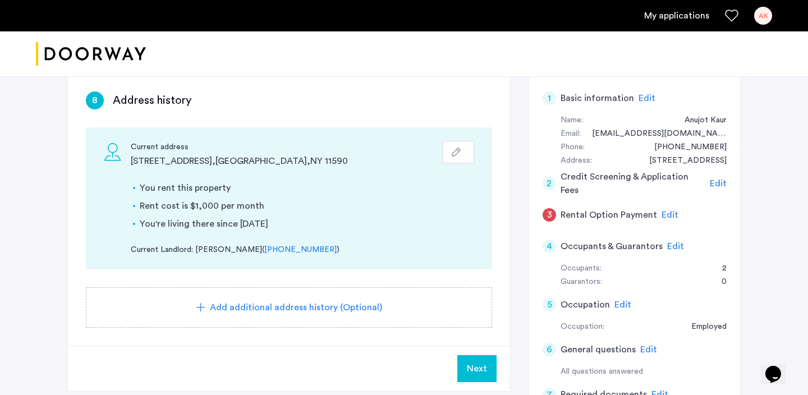
click at [480, 368] on span "Next" at bounding box center [477, 368] width 20 height 13
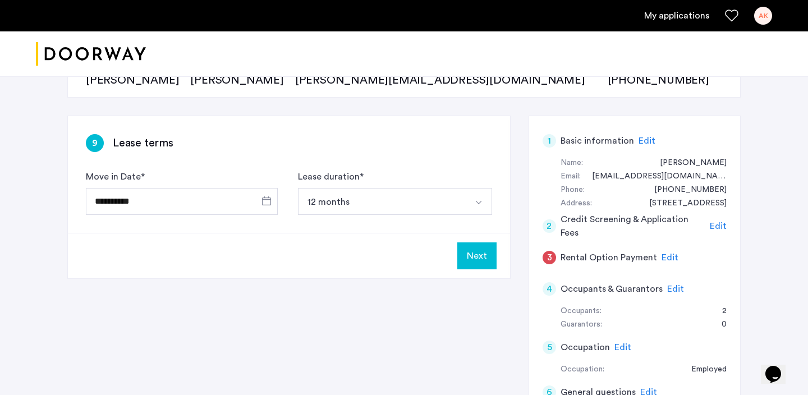
scroll to position [148, 0]
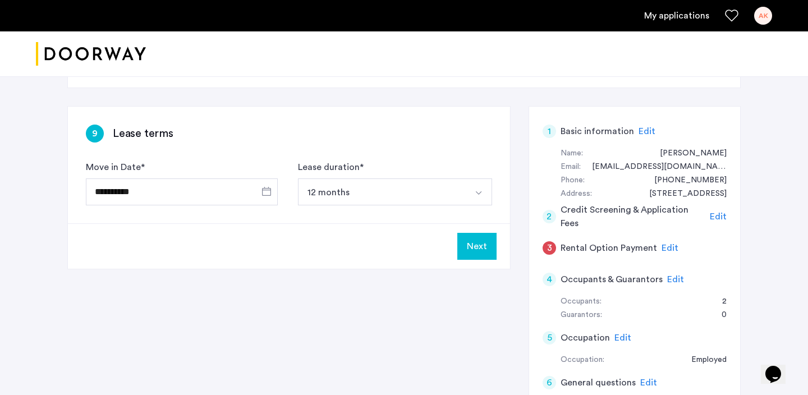
click at [474, 254] on button "Next" at bounding box center [476, 246] width 39 height 27
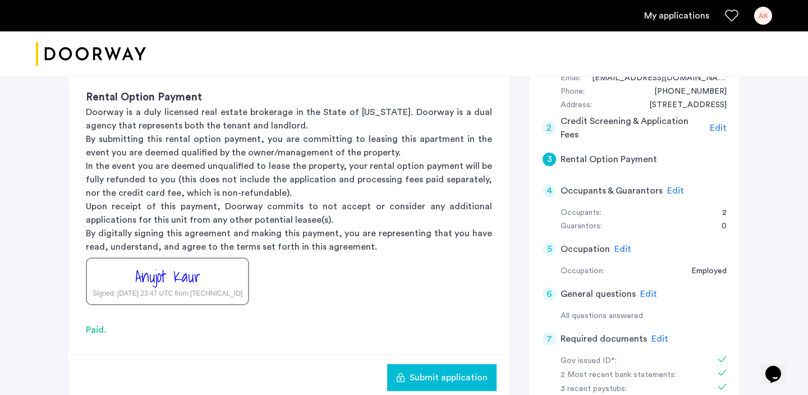
scroll to position [224, 0]
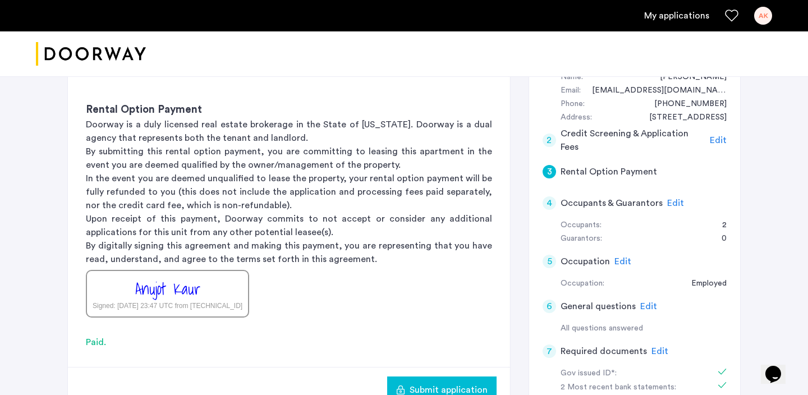
click at [676, 205] on span "Edit" at bounding box center [675, 203] width 17 height 9
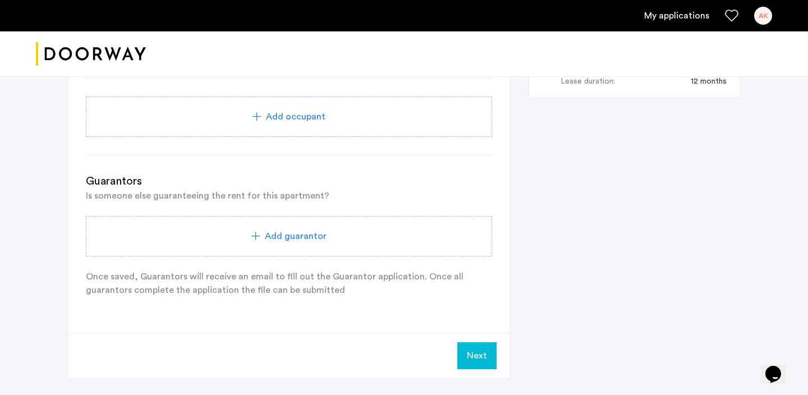
scroll to position [739, 0]
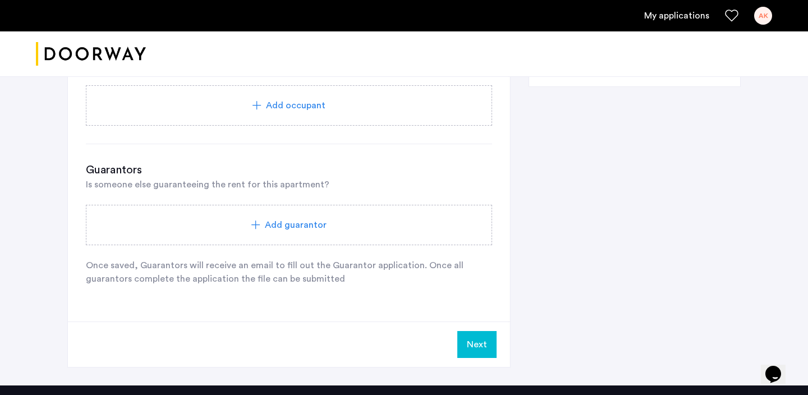
click at [290, 228] on span "Add guarantor" at bounding box center [296, 224] width 62 height 13
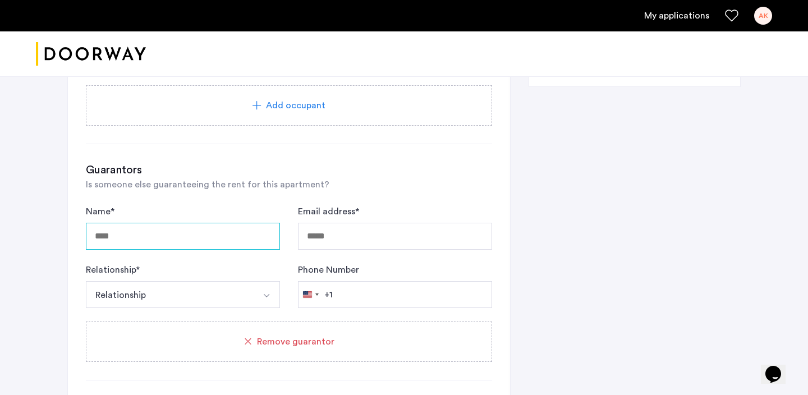
click at [192, 240] on input "Name *" at bounding box center [183, 236] width 194 height 27
type input "**********"
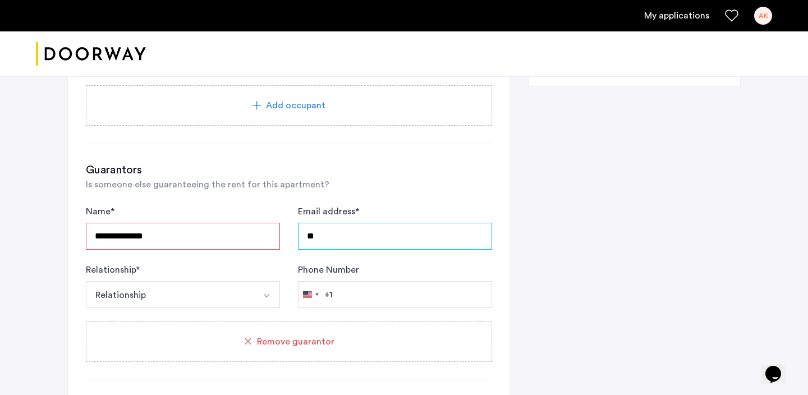
type input "*"
type input "**********"
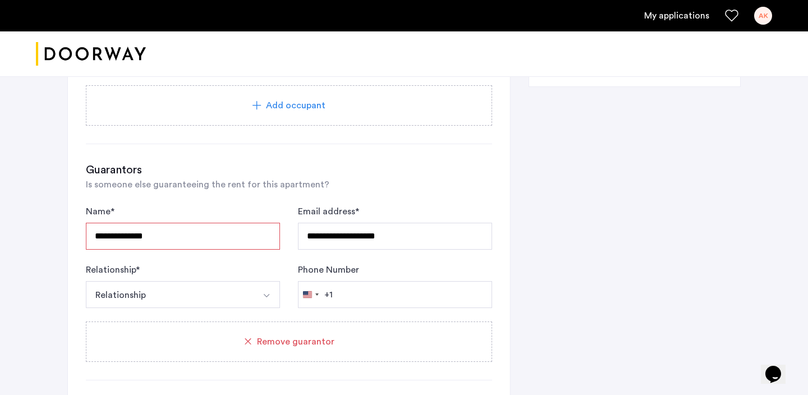
click at [134, 300] on button "Relationship" at bounding box center [170, 294] width 168 height 27
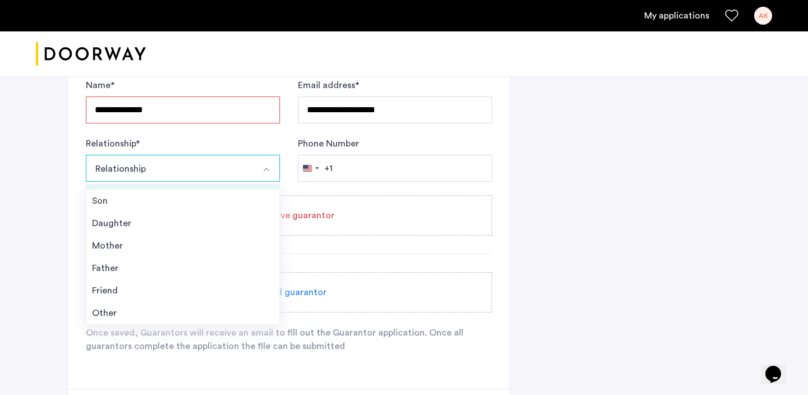
scroll to position [863, 0]
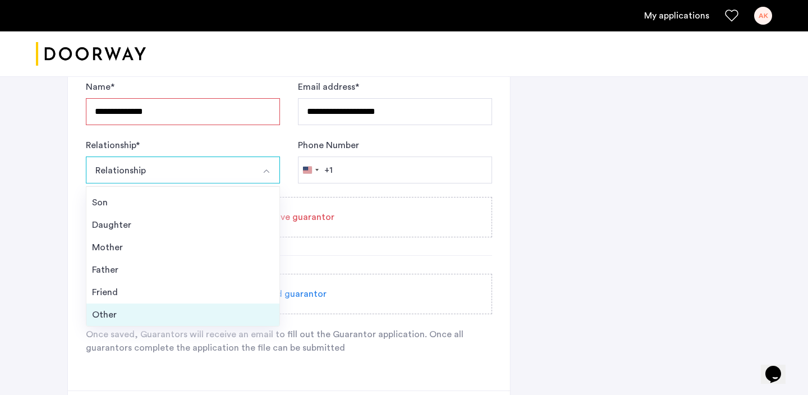
click at [128, 313] on div "Other" at bounding box center [183, 314] width 182 height 13
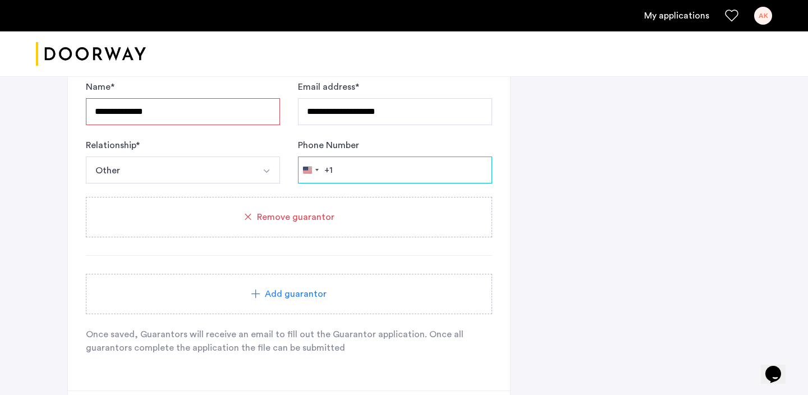
click at [349, 168] on input "Phone Number" at bounding box center [395, 170] width 194 height 27
type input "**********"
click at [146, 114] on input "**********" at bounding box center [183, 111] width 194 height 27
click at [164, 113] on input "**********" at bounding box center [183, 111] width 194 height 27
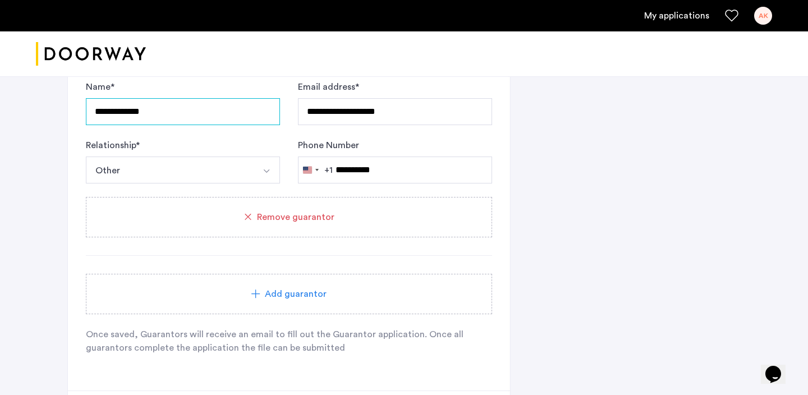
type input "**********"
click at [249, 141] on div "Relationship * ***** Other Husband Wife Son Daughter Mother Father Friend Other" at bounding box center [183, 161] width 194 height 45
click at [238, 260] on div "**********" at bounding box center [289, 196] width 406 height 317
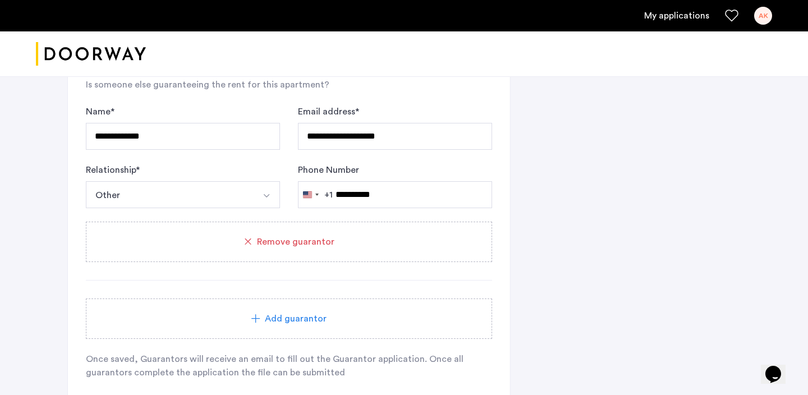
scroll to position [854, 0]
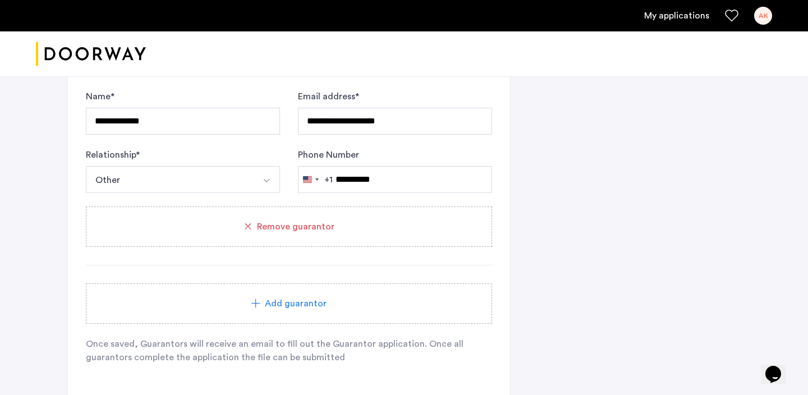
click at [253, 306] on icon at bounding box center [255, 303] width 9 height 9
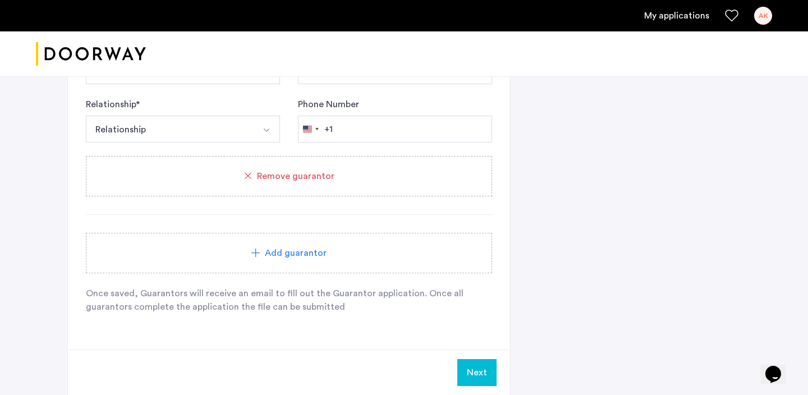
scroll to position [1100, 0]
click at [278, 176] on span "Remove guarantor" at bounding box center [295, 173] width 77 height 13
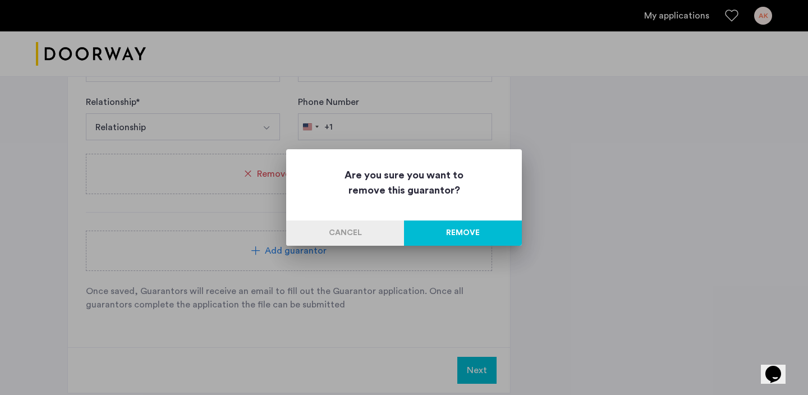
scroll to position [0, 0]
click at [442, 227] on button "Remove" at bounding box center [463, 232] width 118 height 25
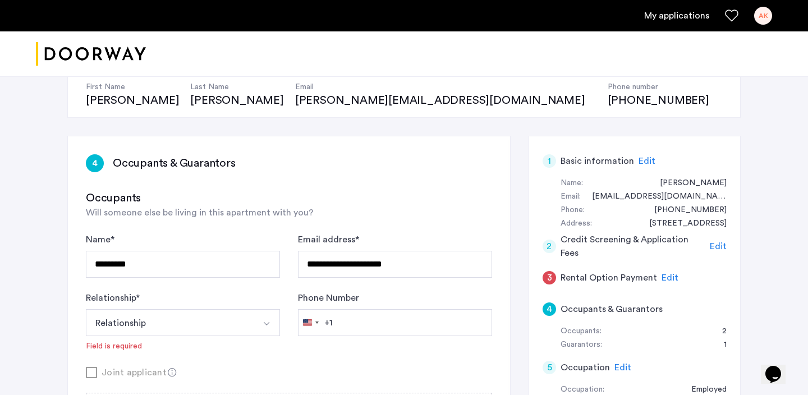
scroll to position [119, 0]
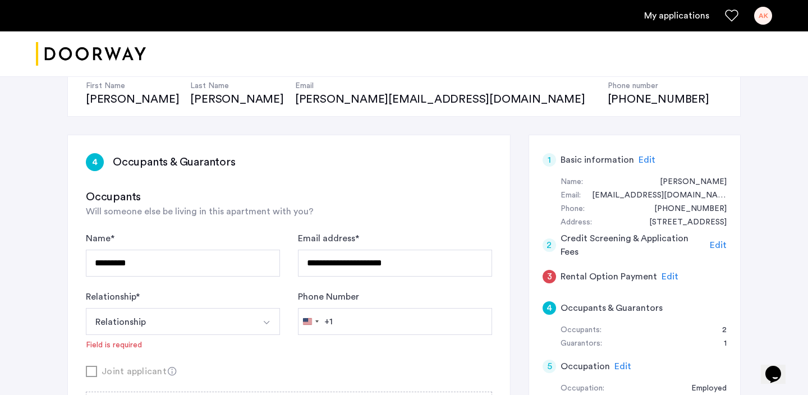
click at [665, 277] on span "Edit" at bounding box center [669, 276] width 17 height 9
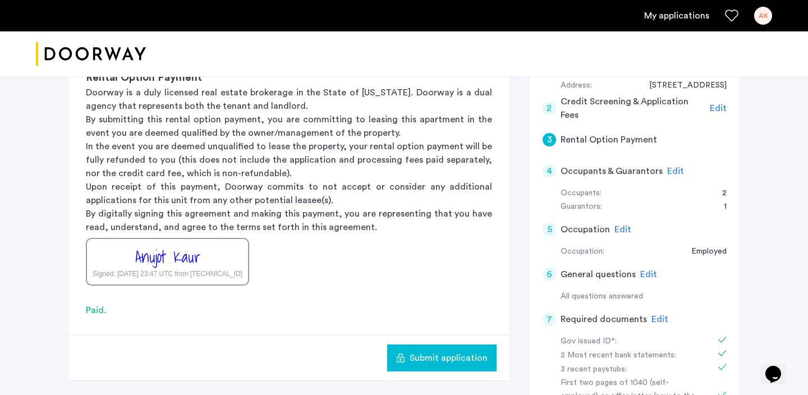
scroll to position [248, 0]
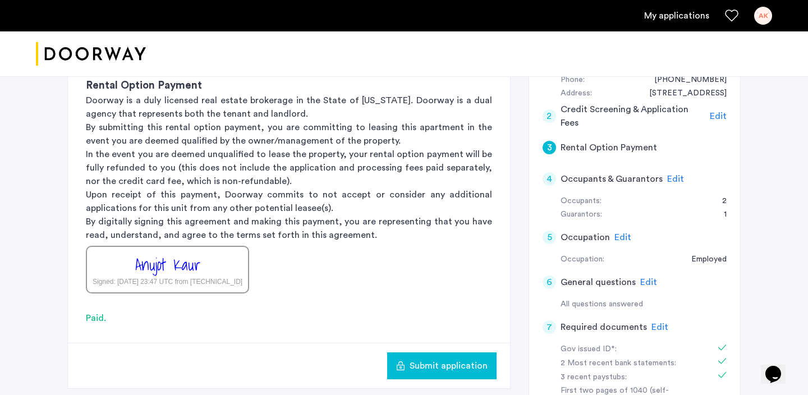
click at [677, 176] on span "Edit" at bounding box center [675, 178] width 17 height 9
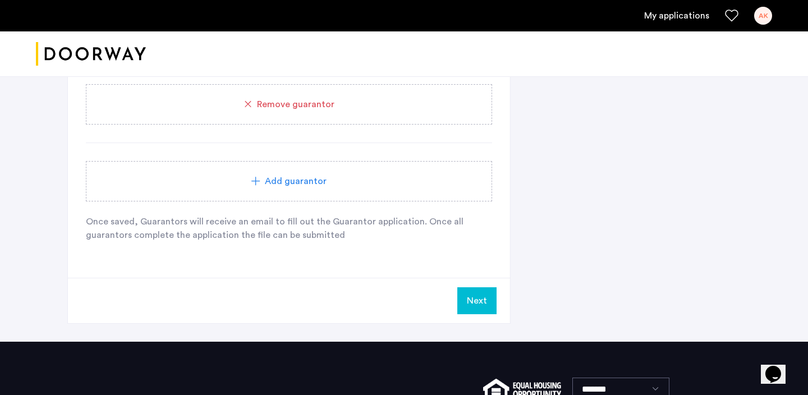
scroll to position [977, 0]
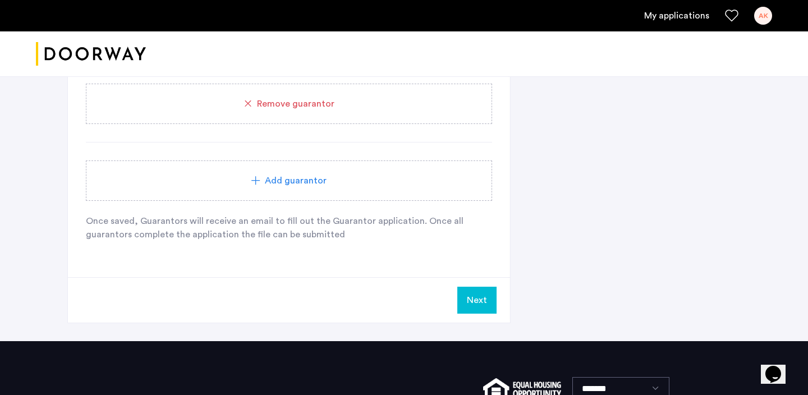
click at [467, 303] on button "Next" at bounding box center [476, 300] width 39 height 27
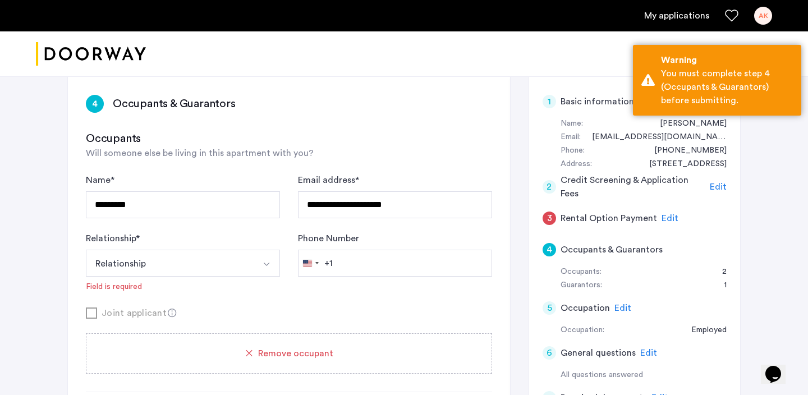
scroll to position [173, 0]
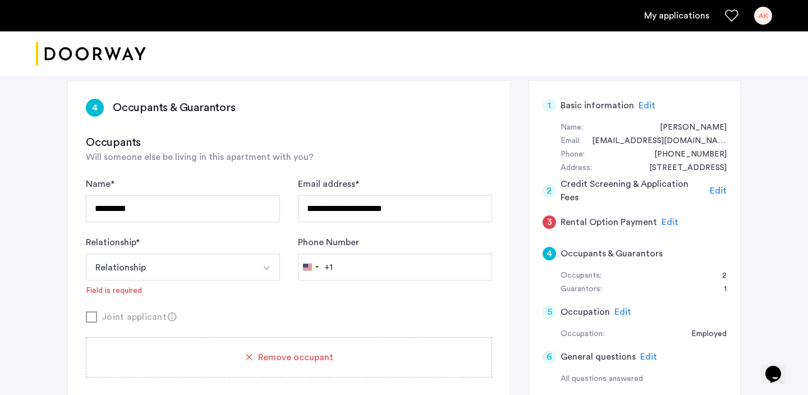
click at [204, 274] on button "Relationship" at bounding box center [170, 267] width 168 height 27
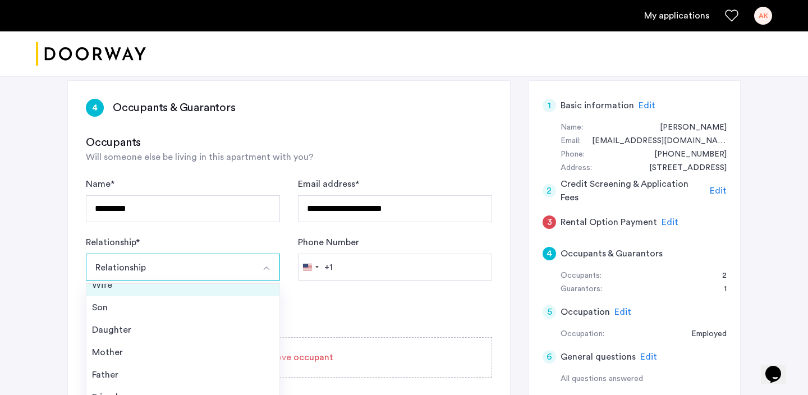
scroll to position [40, 0]
click at [318, 308] on form "**********" at bounding box center [289, 250] width 406 height 146
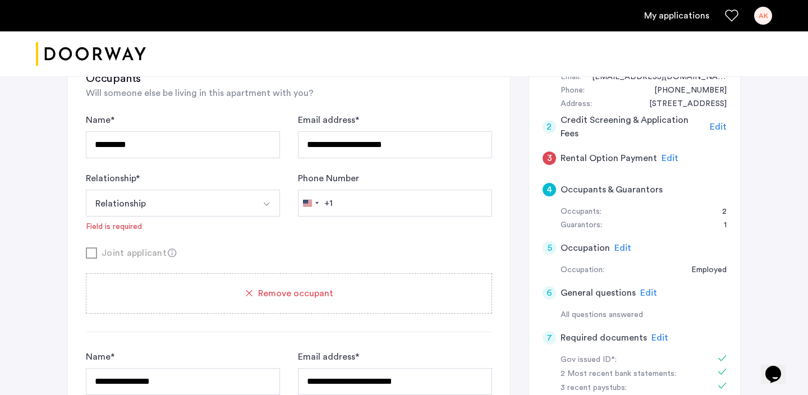
scroll to position [239, 0]
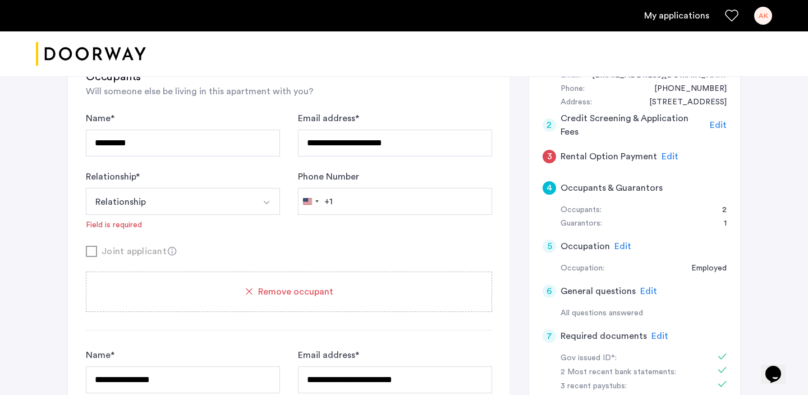
click at [225, 199] on button "Relationship" at bounding box center [170, 201] width 168 height 27
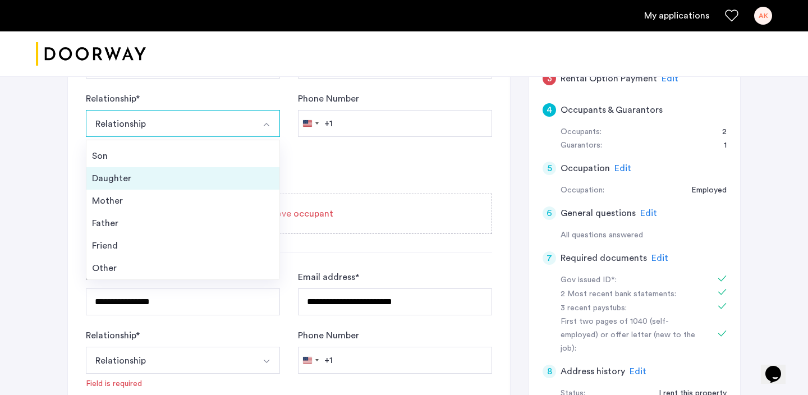
scroll to position [315, 0]
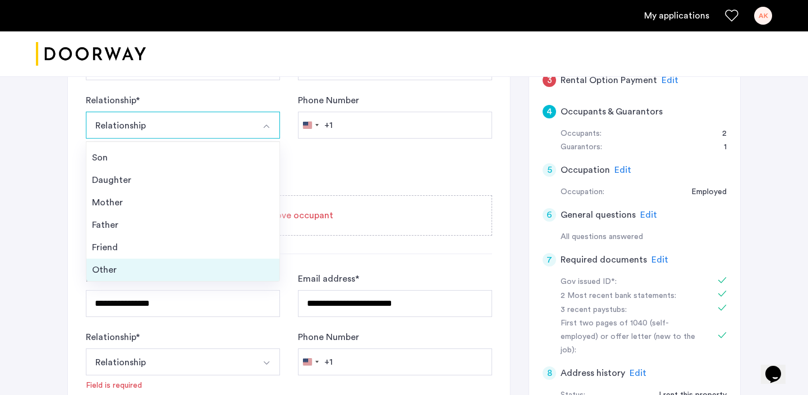
click at [131, 269] on div "Other" at bounding box center [183, 269] width 182 height 13
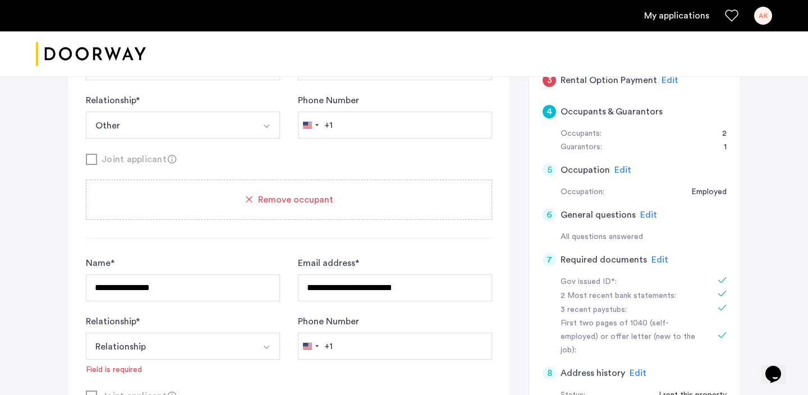
click at [252, 154] on div "Joint applicant" at bounding box center [289, 159] width 406 height 14
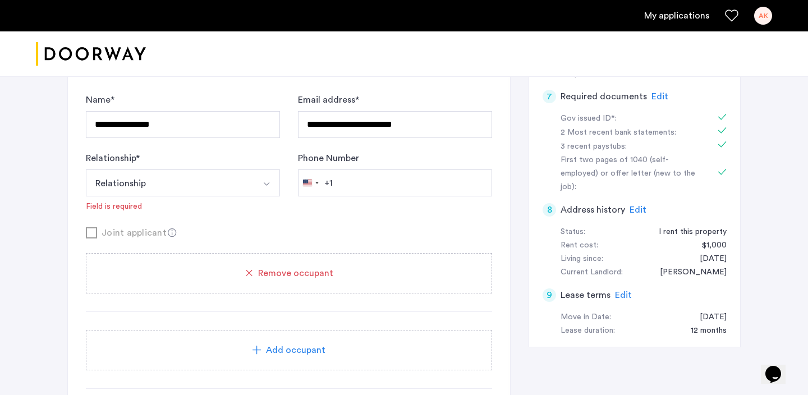
scroll to position [481, 0]
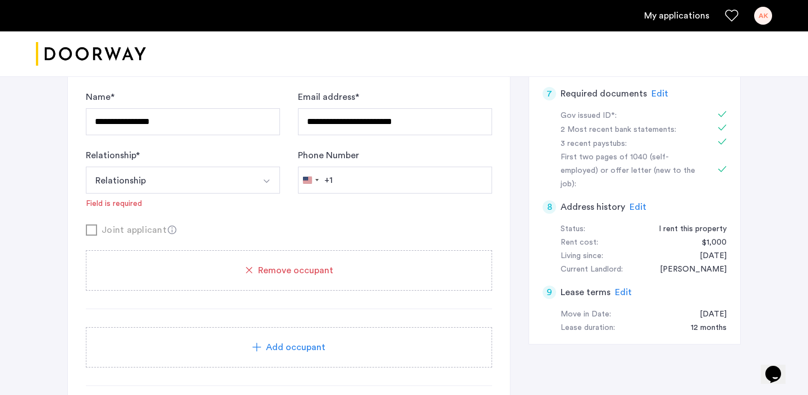
click at [241, 186] on button "Relationship" at bounding box center [170, 180] width 168 height 27
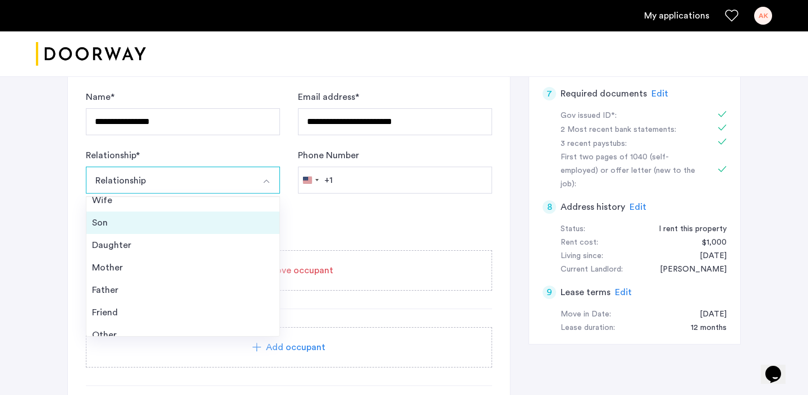
scroll to position [40, 0]
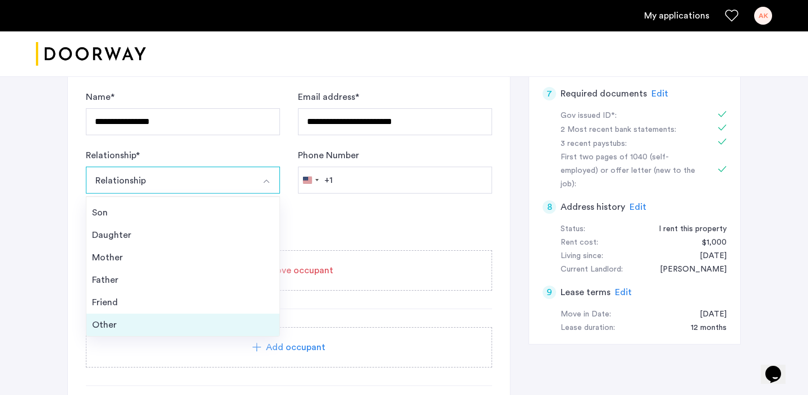
click at [141, 323] on div "Other" at bounding box center [183, 324] width 182 height 13
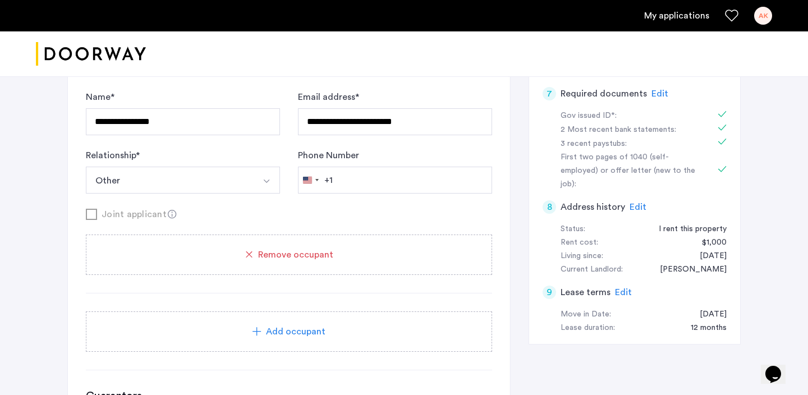
click at [257, 210] on div "Joint applicant" at bounding box center [289, 214] width 406 height 14
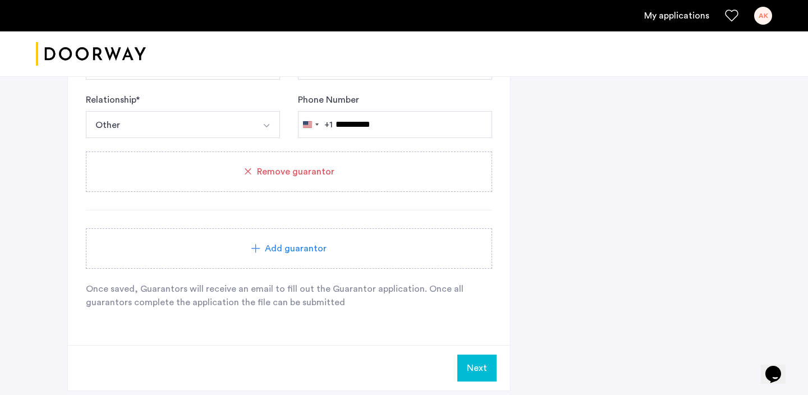
scroll to position [878, 0]
click at [473, 372] on button "Next" at bounding box center [476, 367] width 39 height 27
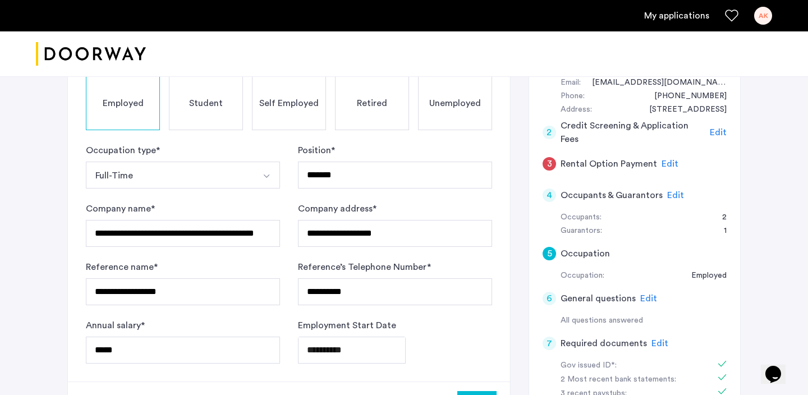
scroll to position [221, 0]
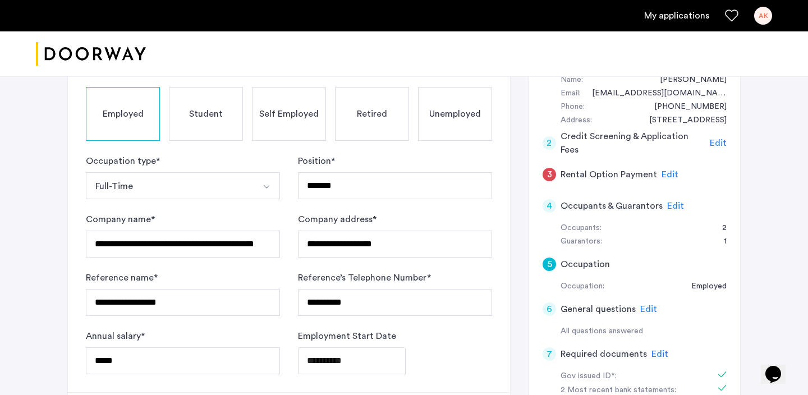
click at [665, 174] on span "Edit" at bounding box center [669, 174] width 17 height 9
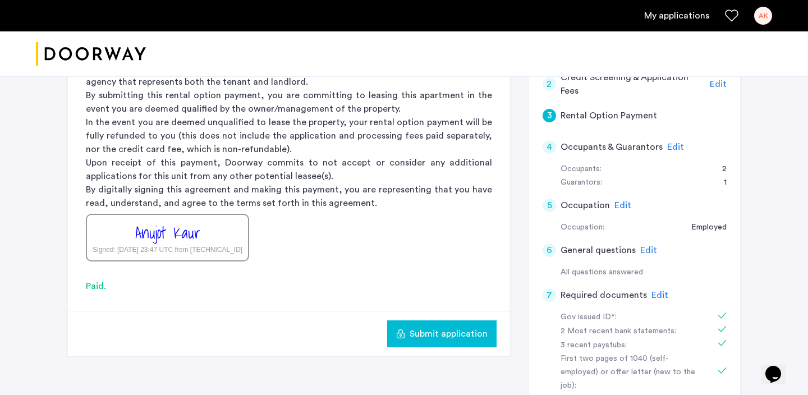
scroll to position [281, 0]
click at [433, 334] on span "Submit application" at bounding box center [449, 332] width 78 height 13
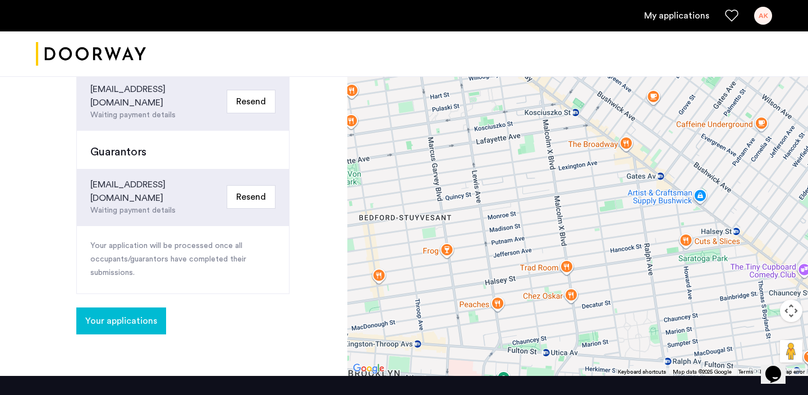
scroll to position [374, 0]
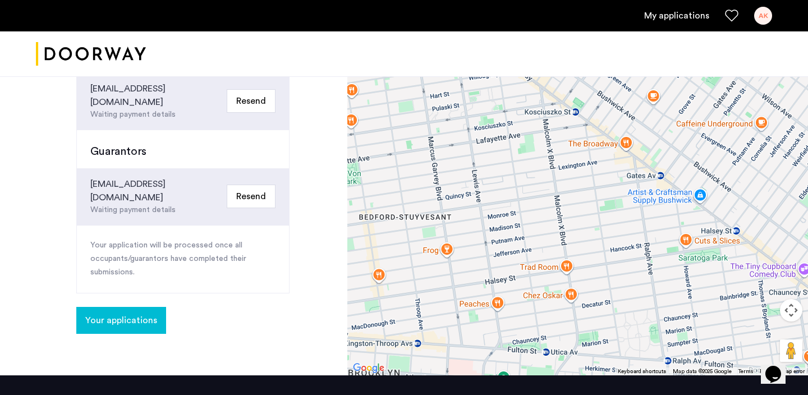
click at [144, 314] on span "Your applications" at bounding box center [121, 320] width 72 height 13
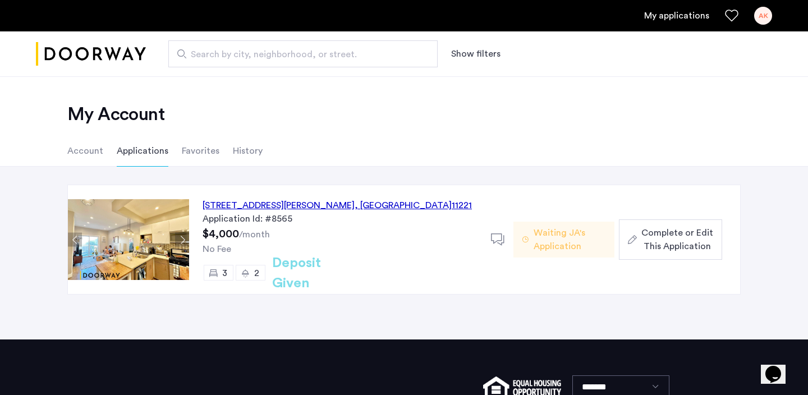
click at [564, 244] on span "Waiting JA's Application" at bounding box center [569, 239] width 72 height 27
click at [500, 236] on icon at bounding box center [498, 240] width 14 height 14
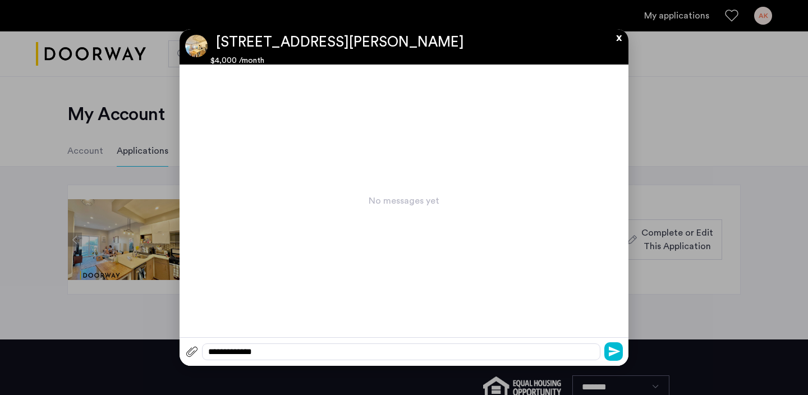
click at [623, 36] on button "x" at bounding box center [616, 35] width 17 height 12
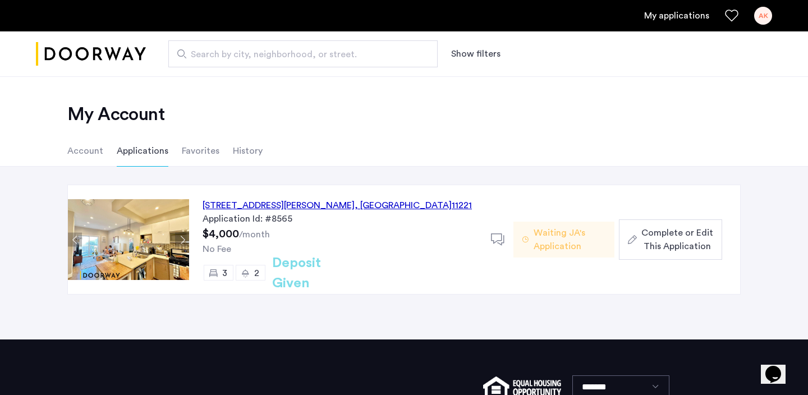
click at [181, 237] on button "Next apartment" at bounding box center [182, 240] width 14 height 14
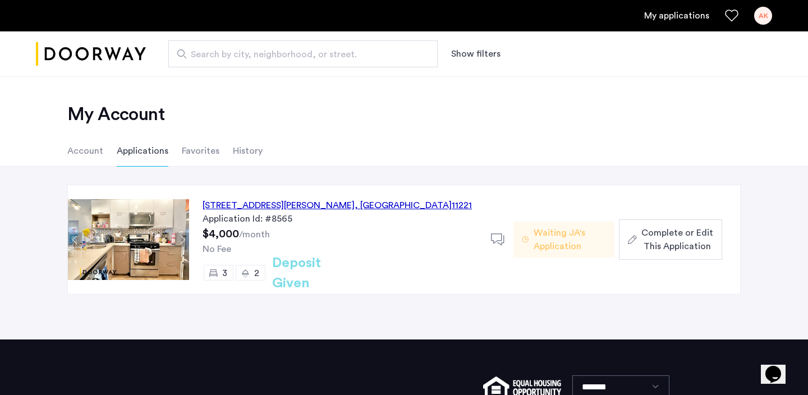
click at [181, 237] on button "Next apartment" at bounding box center [182, 240] width 14 height 14
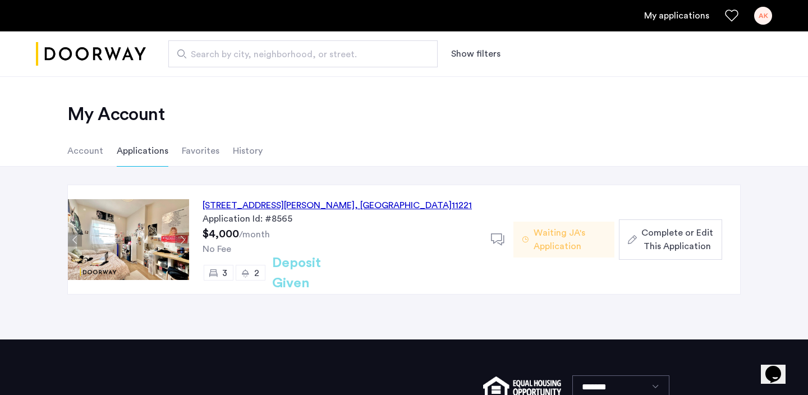
click at [181, 237] on button "Next apartment" at bounding box center [182, 240] width 14 height 14
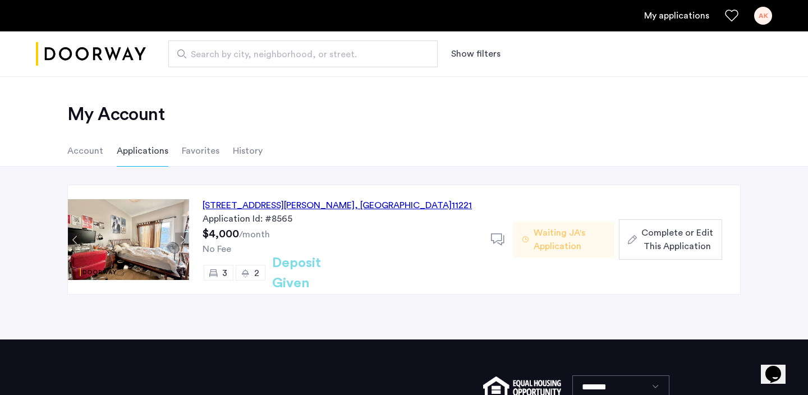
click at [181, 237] on button "Next apartment" at bounding box center [182, 240] width 14 height 14
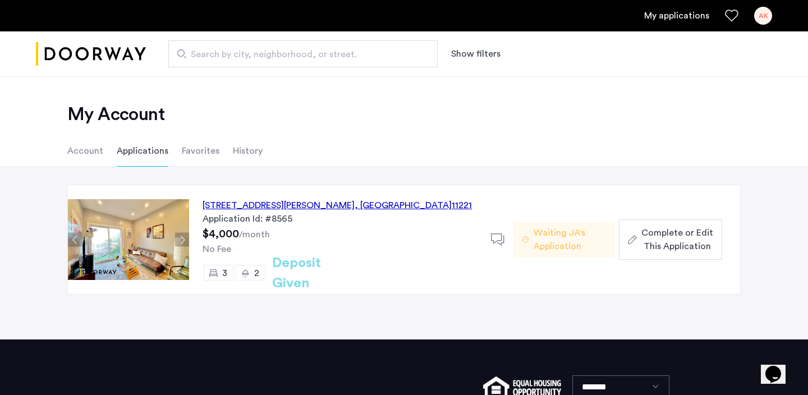
click at [181, 237] on button "Next apartment" at bounding box center [182, 240] width 14 height 14
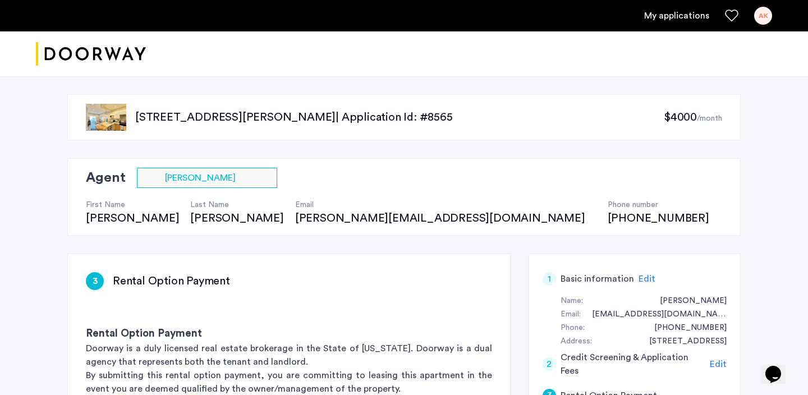
click at [43, 49] on img "Cazamio logo" at bounding box center [91, 54] width 110 height 42
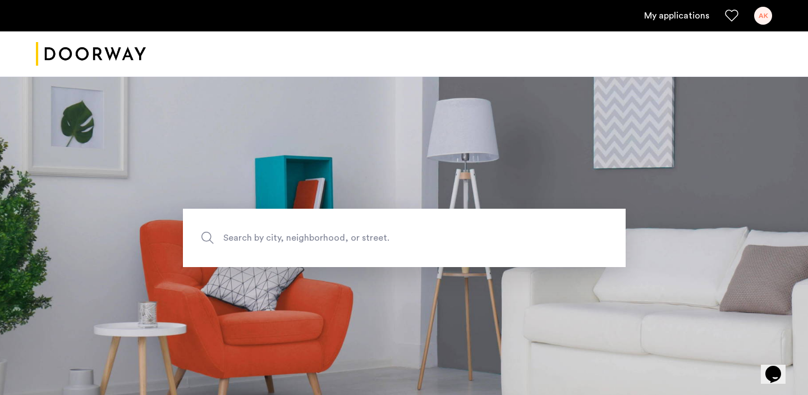
click at [691, 14] on link "My applications" at bounding box center [676, 15] width 65 height 13
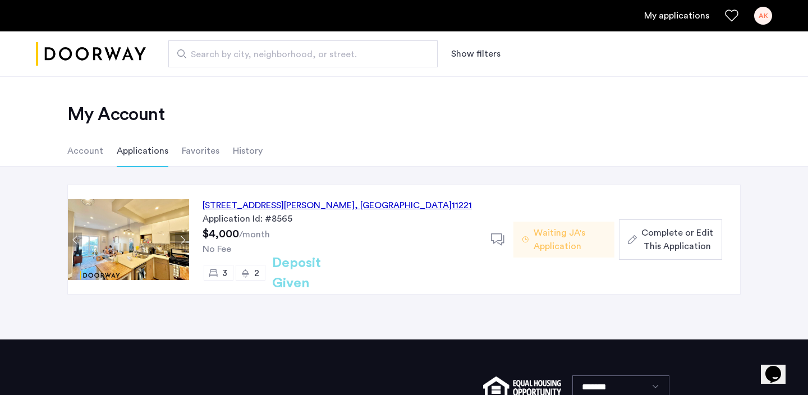
click at [537, 247] on span "Waiting JA's Application" at bounding box center [569, 239] width 72 height 27
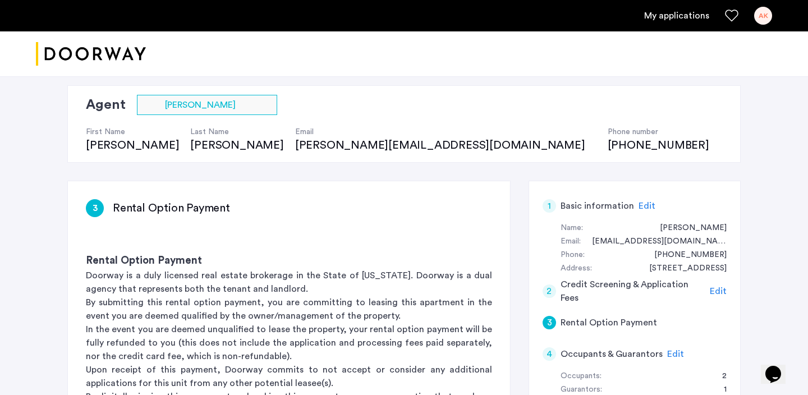
scroll to position [75, 0]
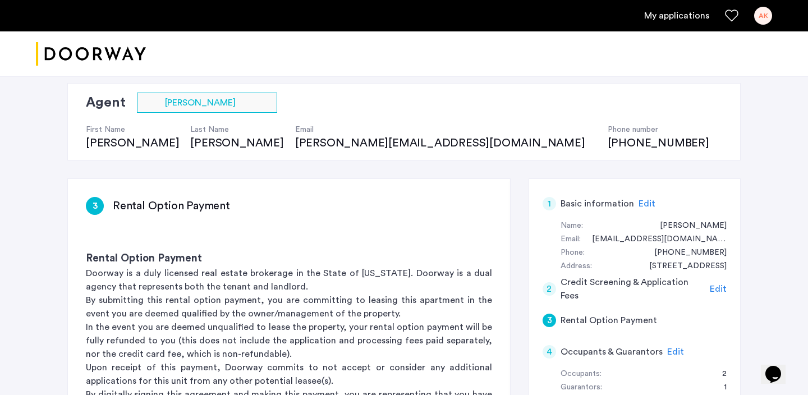
click at [643, 200] on span "Edit" at bounding box center [646, 203] width 17 height 9
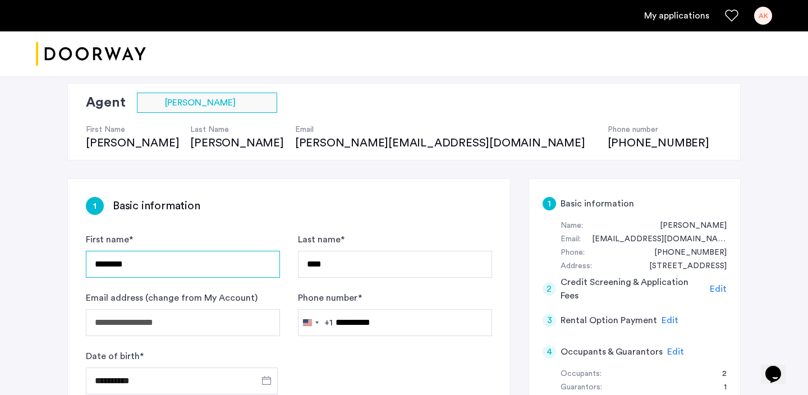
click at [125, 259] on input "********" at bounding box center [183, 264] width 194 height 27
click at [125, 260] on input "********" at bounding box center [183, 264] width 194 height 27
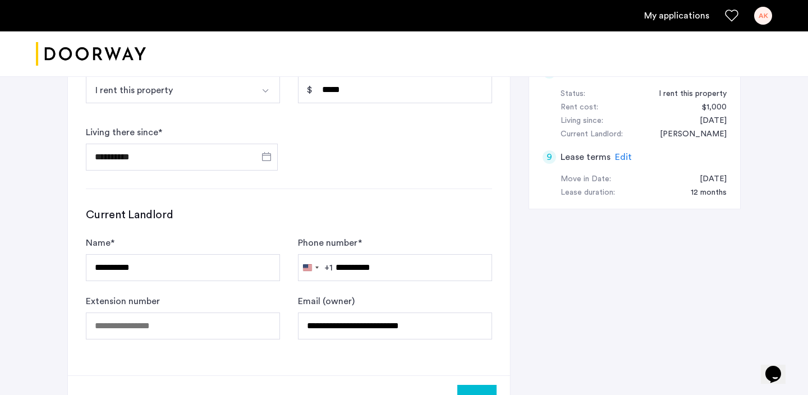
scroll to position [617, 0]
type input "******"
click at [475, 387] on button "Next" at bounding box center [476, 397] width 39 height 27
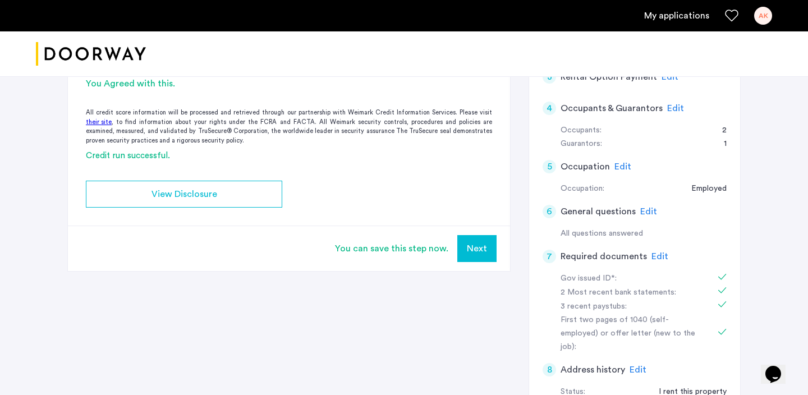
scroll to position [325, 0]
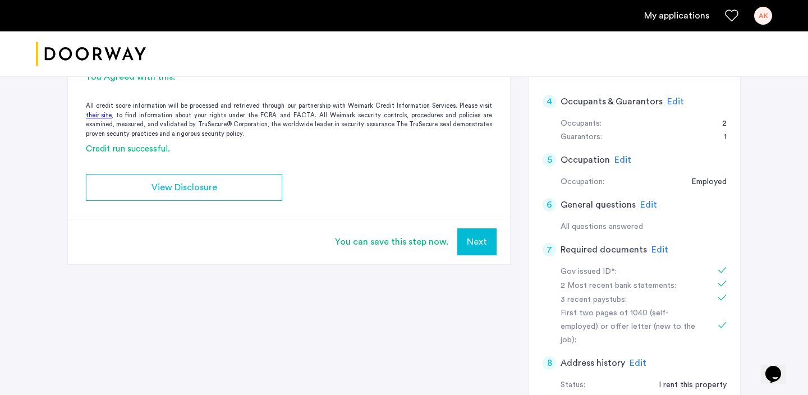
click at [486, 247] on button "Next" at bounding box center [476, 241] width 39 height 27
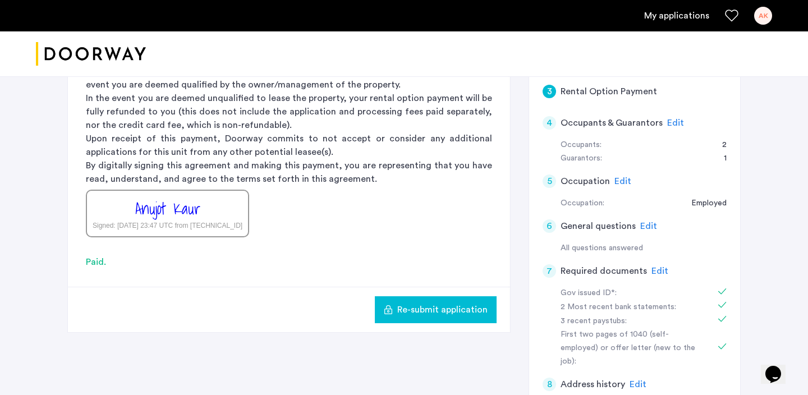
scroll to position [305, 0]
click at [462, 309] on span "Re-submit application" at bounding box center [442, 308] width 90 height 13
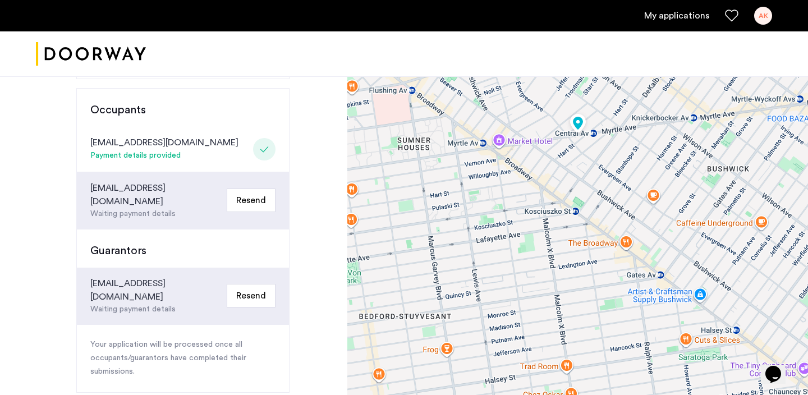
scroll to position [273, 0]
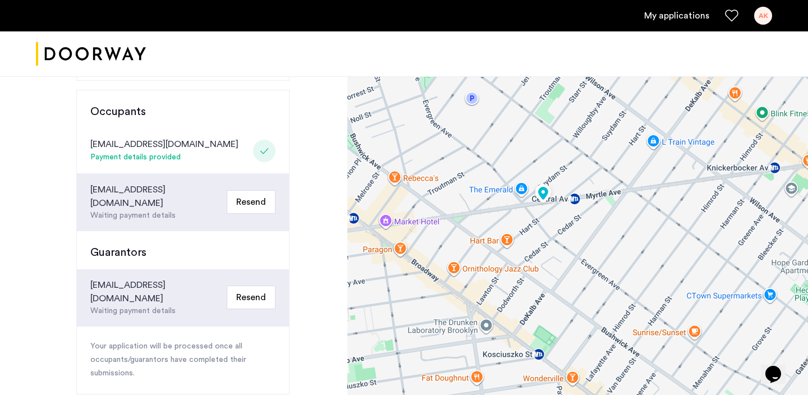
drag, startPoint x: 609, startPoint y: 160, endPoint x: 543, endPoint y: 238, distance: 101.9
click at [543, 238] on div at bounding box center [577, 139] width 461 height 673
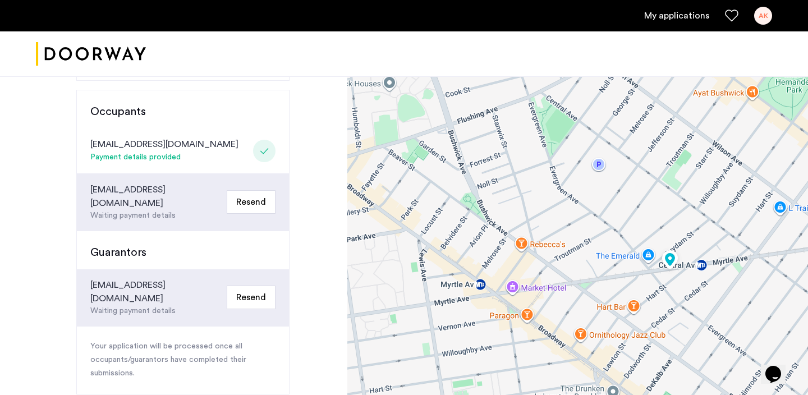
drag, startPoint x: 601, startPoint y: 230, endPoint x: 707, endPoint y: 272, distance: 113.9
click at [707, 272] on div at bounding box center [577, 139] width 461 height 673
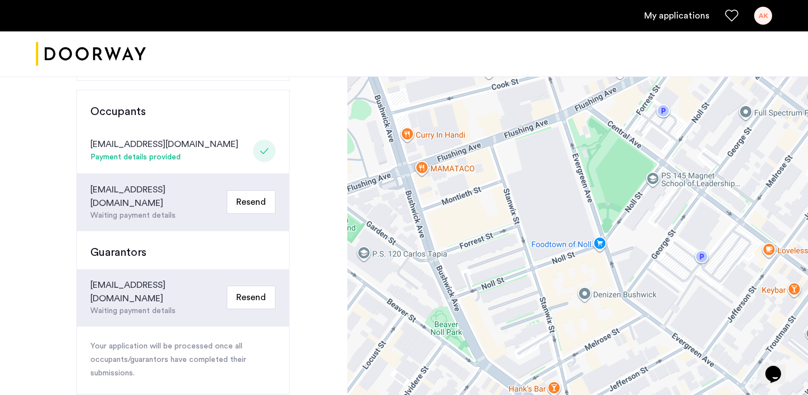
drag, startPoint x: 549, startPoint y: 186, endPoint x: 502, endPoint y: 393, distance: 212.4
click at [502, 393] on div at bounding box center [577, 139] width 461 height 673
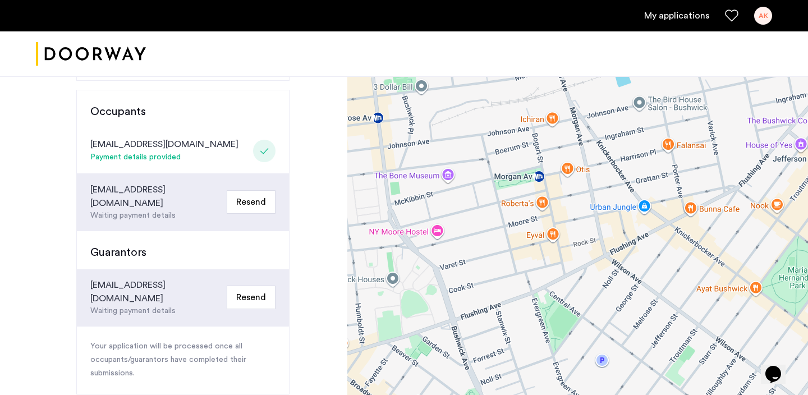
drag, startPoint x: 536, startPoint y: 126, endPoint x: 532, endPoint y: 178, distance: 52.8
click at [532, 178] on div at bounding box center [577, 139] width 461 height 673
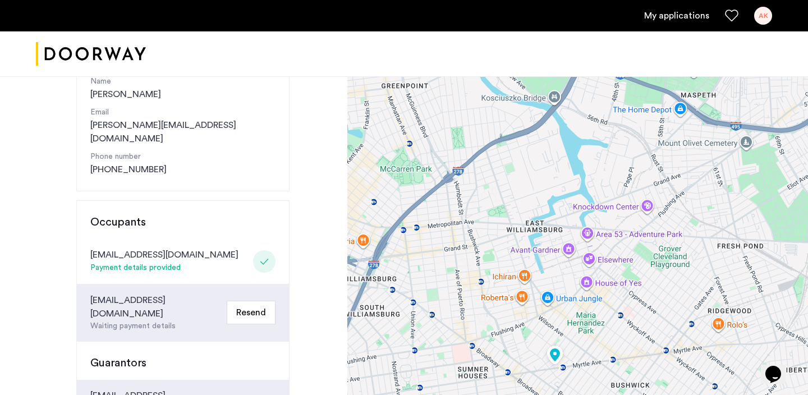
scroll to position [0, 0]
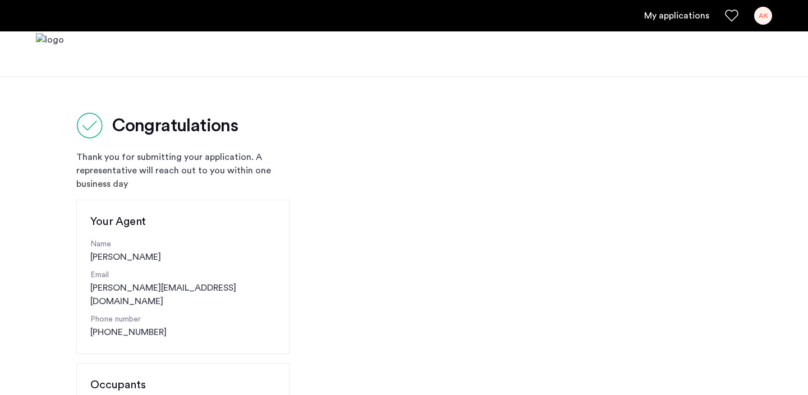
click at [727, 15] on icon "Favorites" at bounding box center [731, 15] width 13 height 13
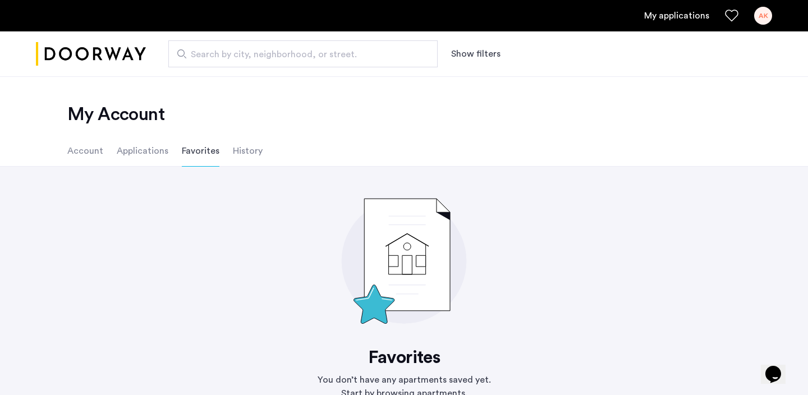
click at [673, 20] on link "My applications" at bounding box center [676, 15] width 65 height 13
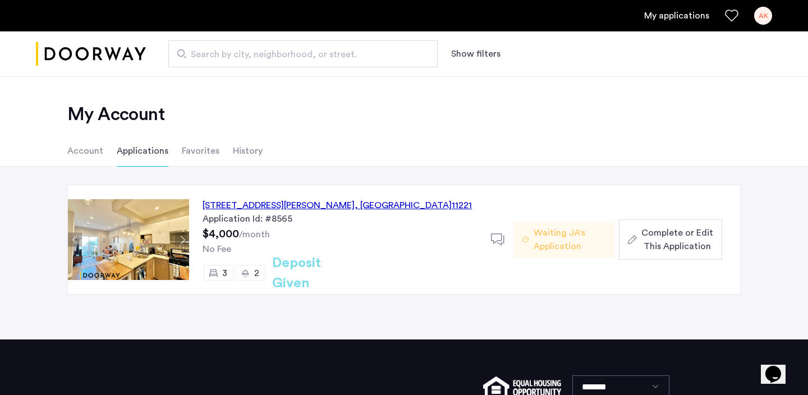
click at [499, 237] on icon at bounding box center [498, 240] width 14 height 14
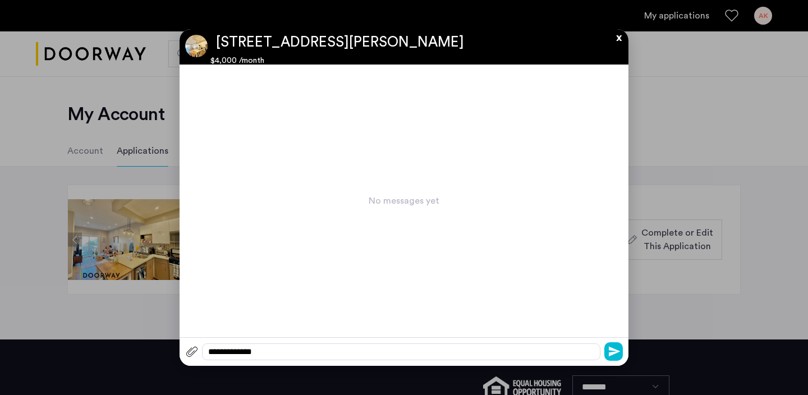
click at [622, 39] on button "x" at bounding box center [616, 35] width 17 height 12
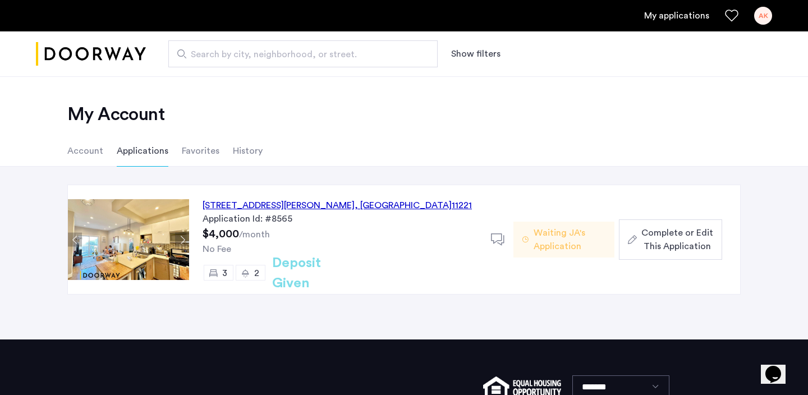
click at [184, 234] on button "Next apartment" at bounding box center [182, 240] width 14 height 14
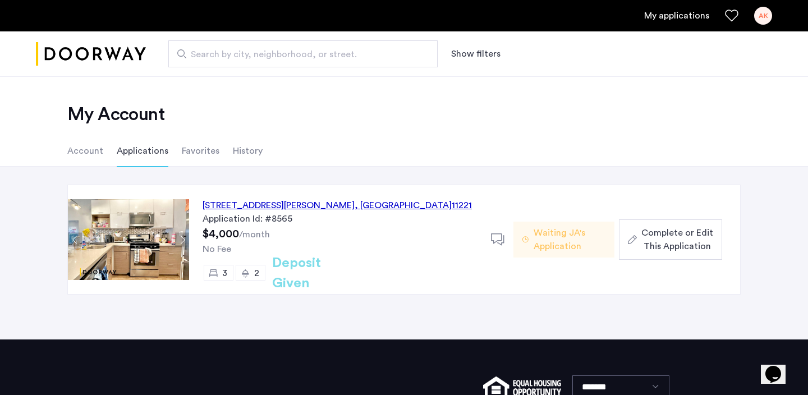
click at [184, 234] on button "Next apartment" at bounding box center [182, 240] width 14 height 14
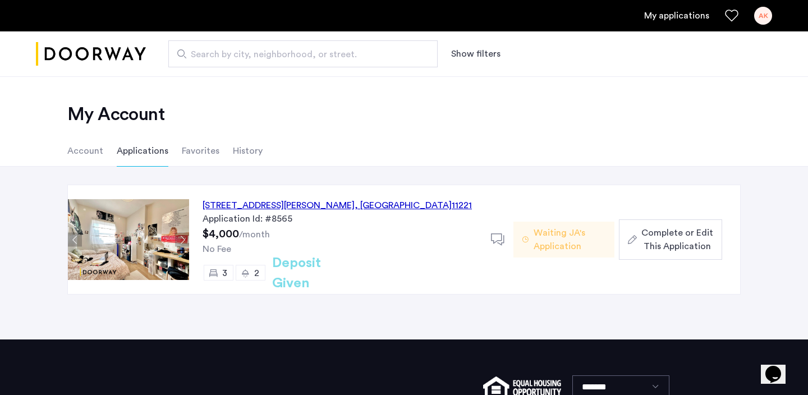
click at [184, 234] on button "Next apartment" at bounding box center [182, 240] width 14 height 14
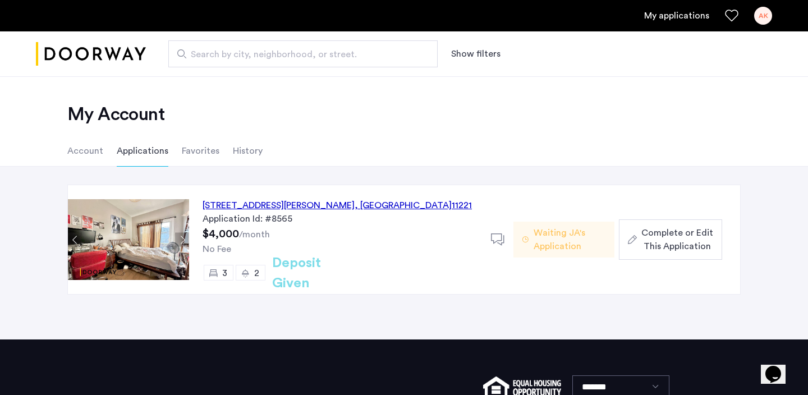
click at [184, 234] on button "Next apartment" at bounding box center [182, 240] width 14 height 14
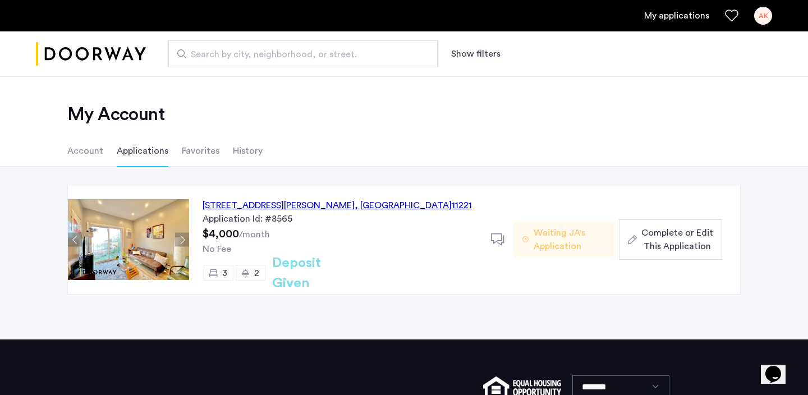
click at [546, 234] on span "Waiting JA's Application" at bounding box center [569, 239] width 72 height 27
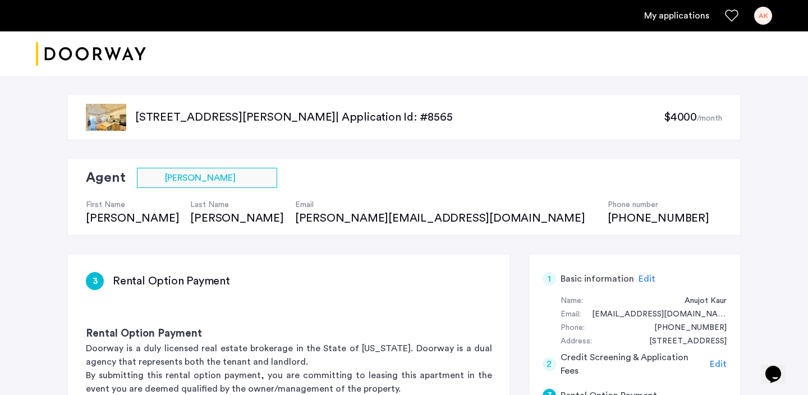
click at [699, 11] on link "My applications" at bounding box center [676, 15] width 65 height 13
